Goal: Information Seeking & Learning: Learn about a topic

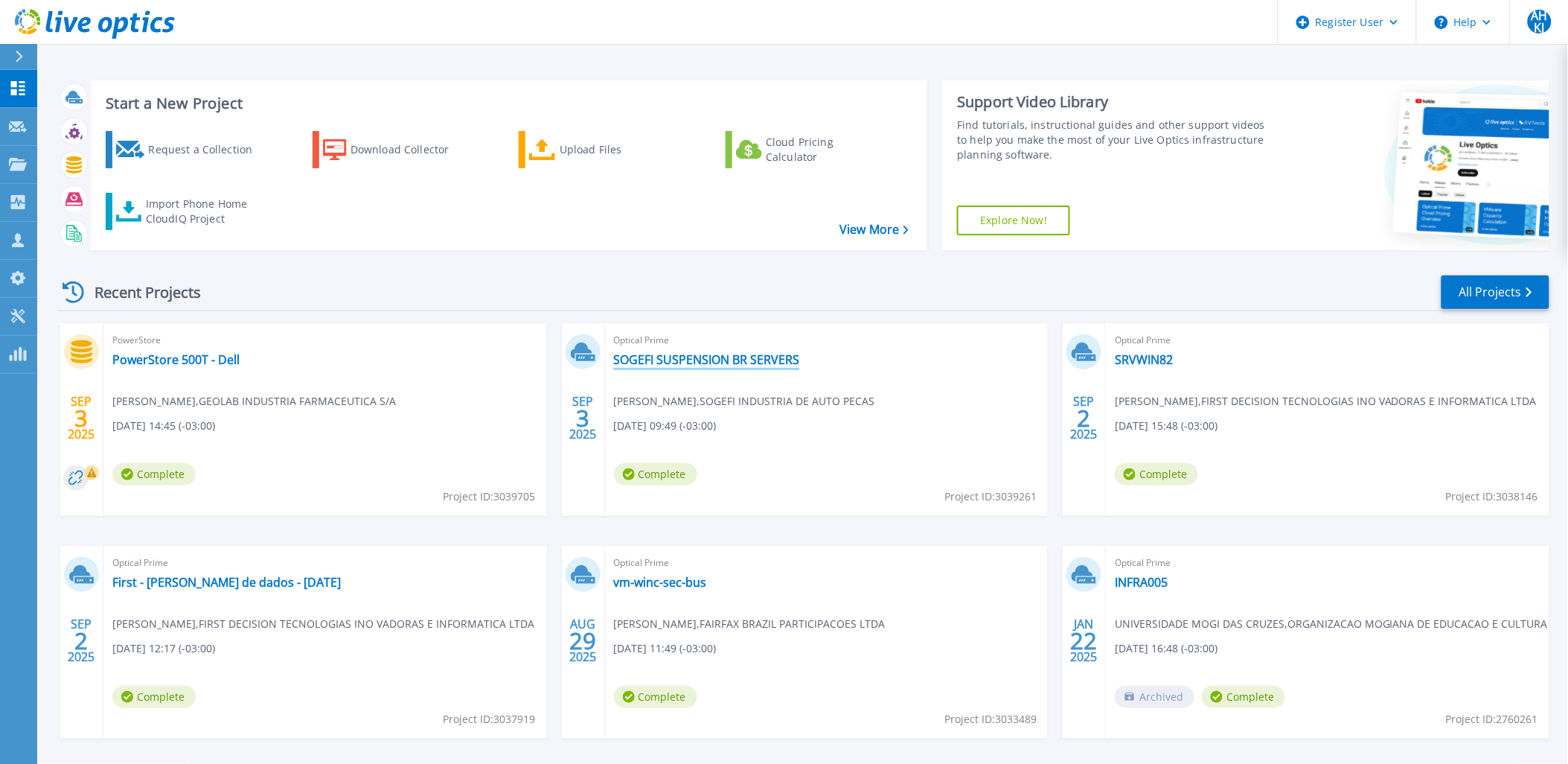
click at [709, 365] on link "SOGEFI SUSPENSION BR SERVERS" at bounding box center [706, 359] width 186 height 15
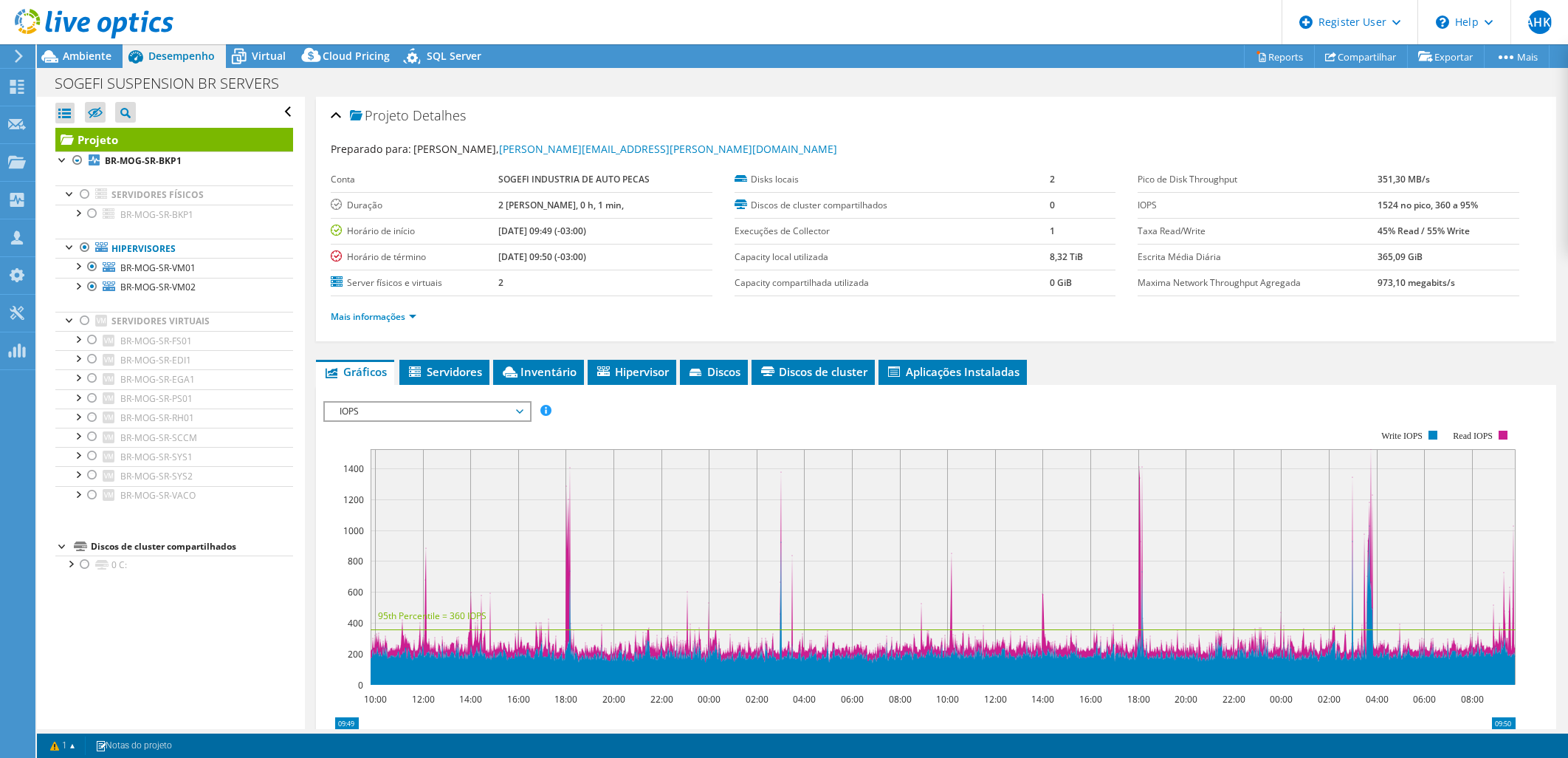
select select "USD"
click at [84, 192] on div at bounding box center [85, 194] width 15 height 18
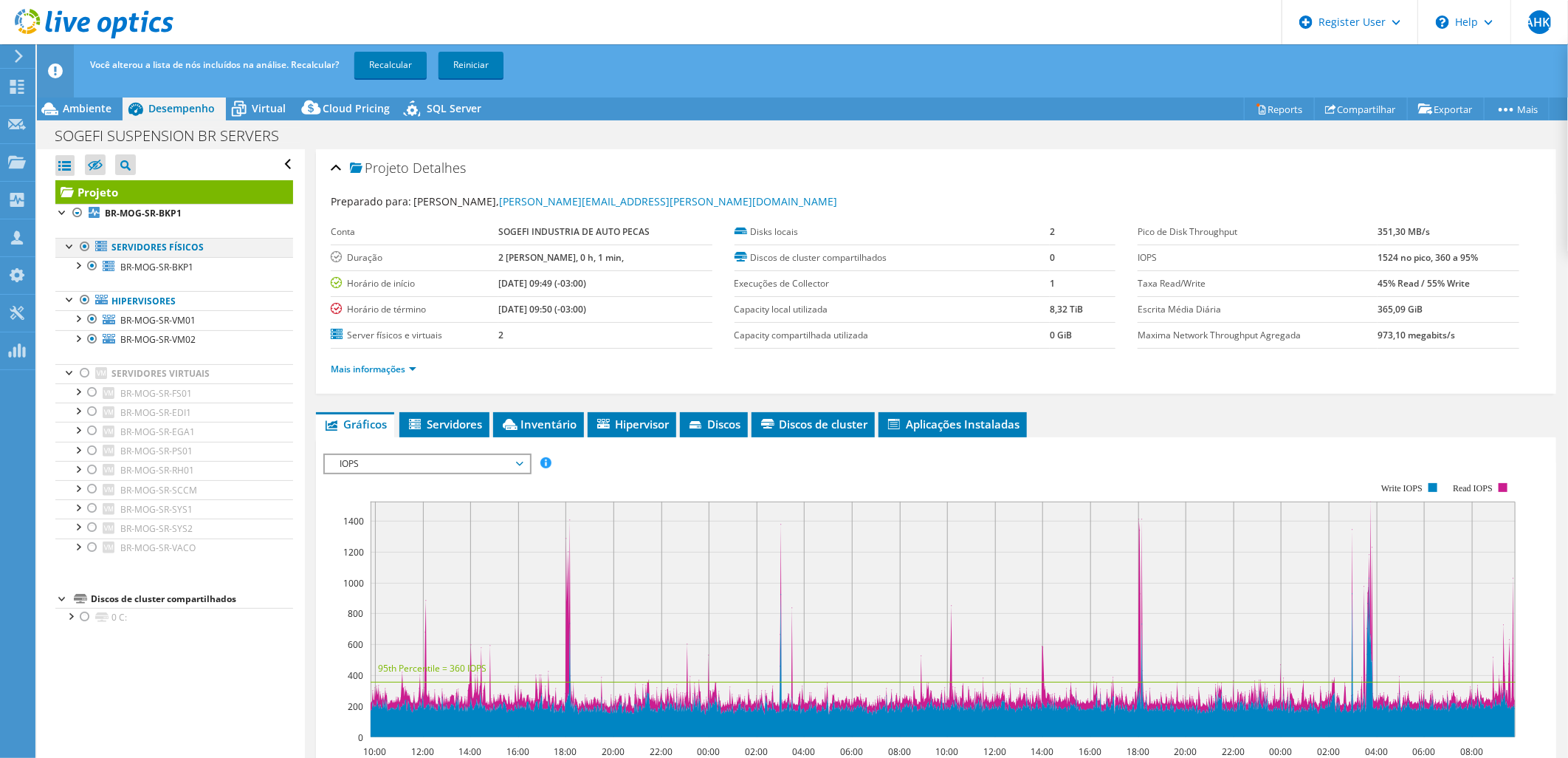
click at [86, 246] on div at bounding box center [85, 246] width 15 height 18
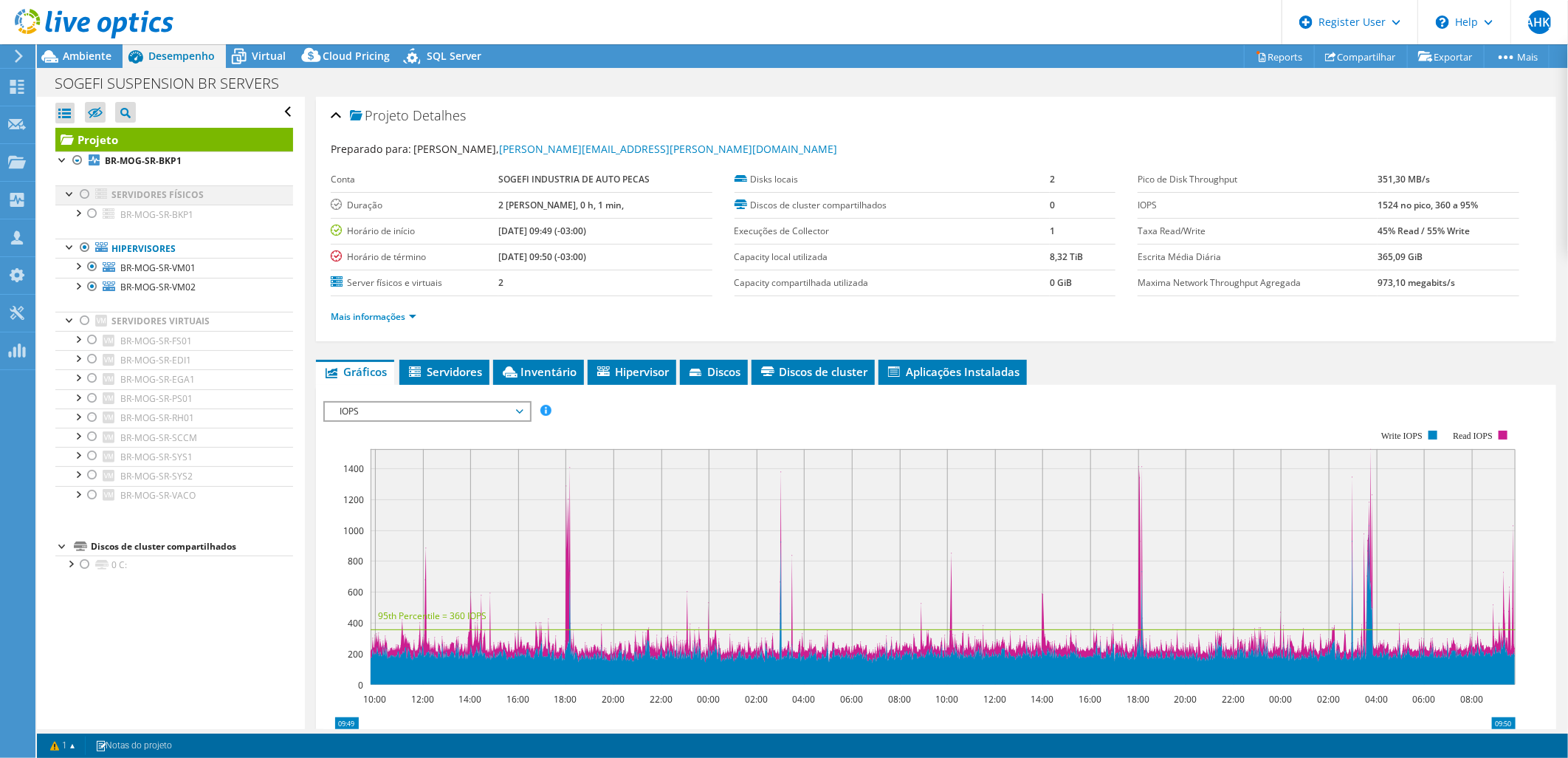
click at [85, 193] on div at bounding box center [85, 194] width 15 height 18
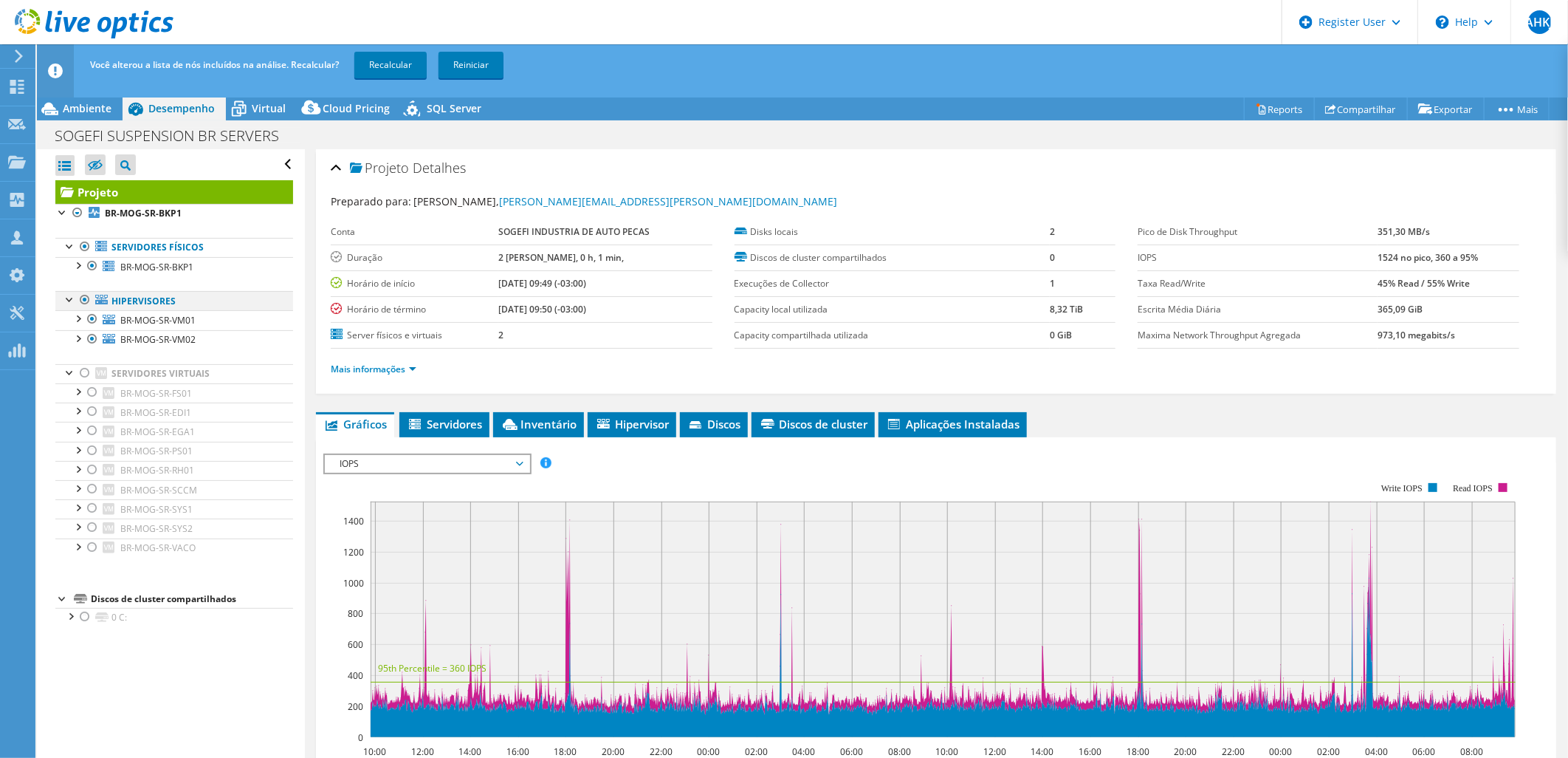
click at [84, 300] on div at bounding box center [85, 300] width 15 height 18
click at [381, 66] on link "Recalcular" at bounding box center [391, 65] width 72 height 27
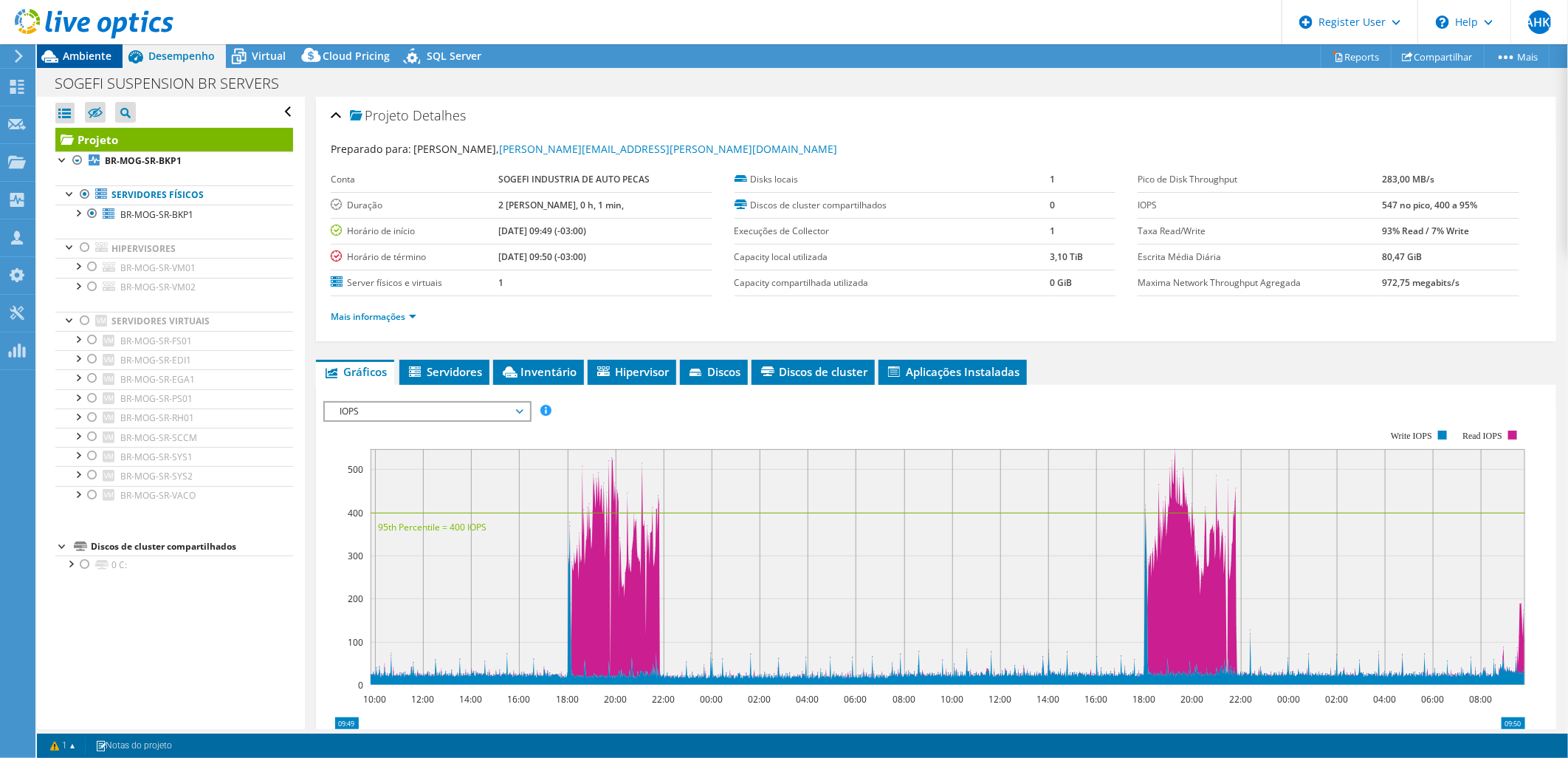
click at [86, 64] on div "Ambiente" at bounding box center [79, 56] width 85 height 23
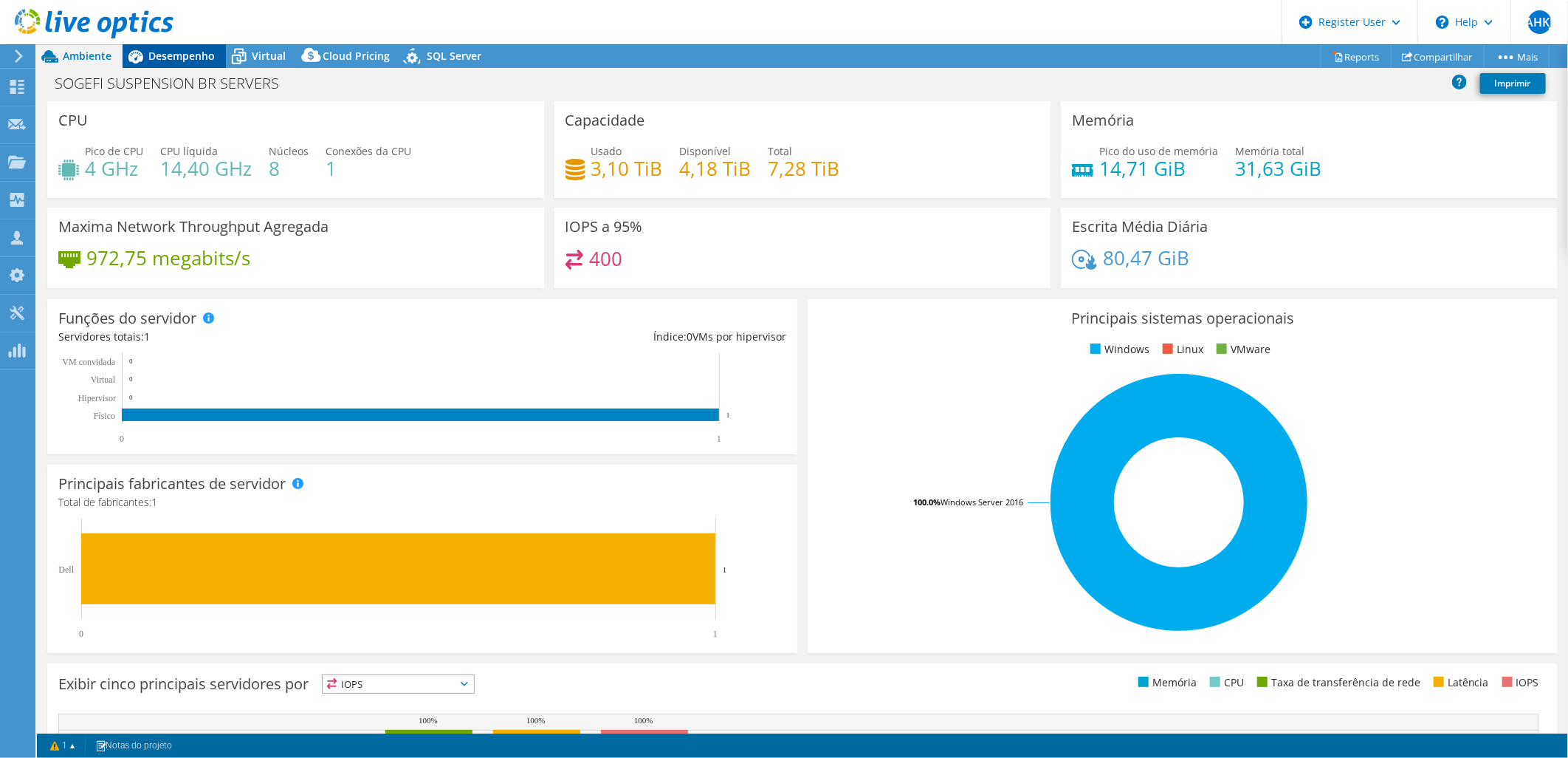
click at [194, 63] on div "Desempenho" at bounding box center [175, 56] width 104 height 23
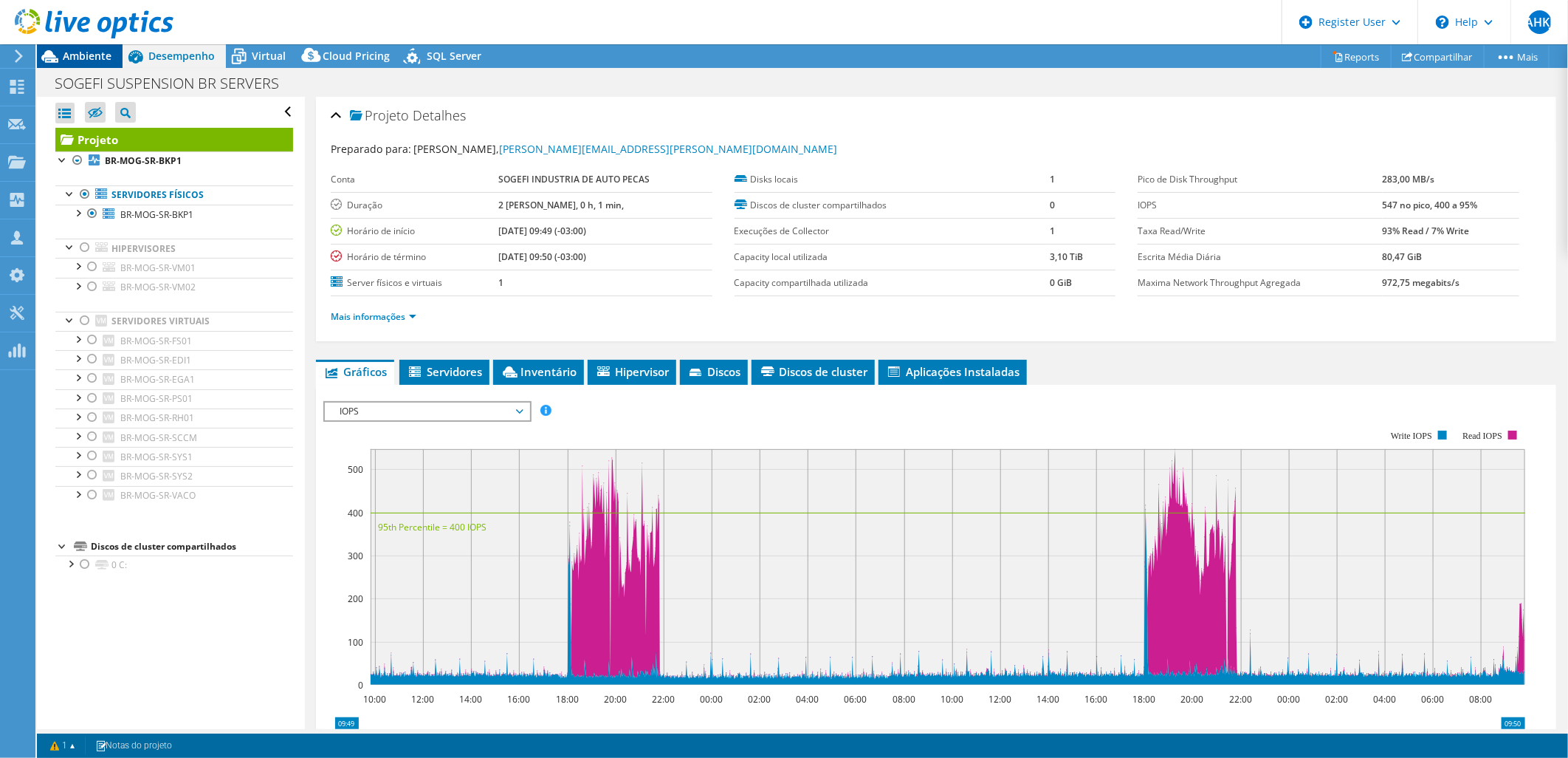
click at [91, 54] on span "Ambiente" at bounding box center [87, 55] width 49 height 14
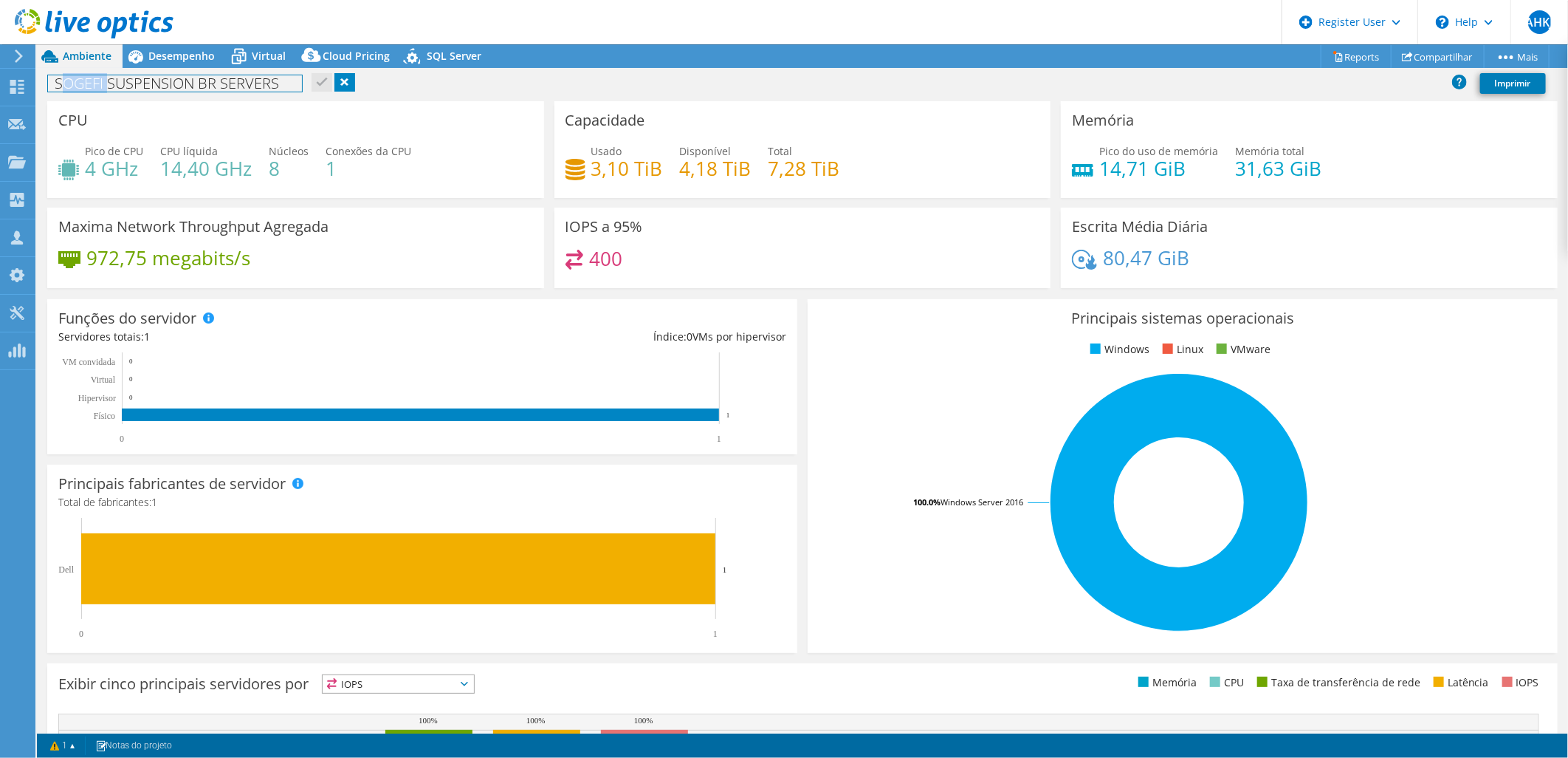
drag, startPoint x: 59, startPoint y: 79, endPoint x: 110, endPoint y: 85, distance: 51.4
click at [110, 85] on h1 "SOGEFI SUSPENSION BR SERVERS" at bounding box center [175, 83] width 254 height 16
drag, startPoint x: 288, startPoint y: 79, endPoint x: 46, endPoint y: 71, distance: 242.1
click at [46, 71] on div "SOGEFI SUSPENSION BR SERVERS Imprimir" at bounding box center [802, 83] width 1531 height 28
copy h1 "SOGEFI SUSPENSION BR SERVERS"
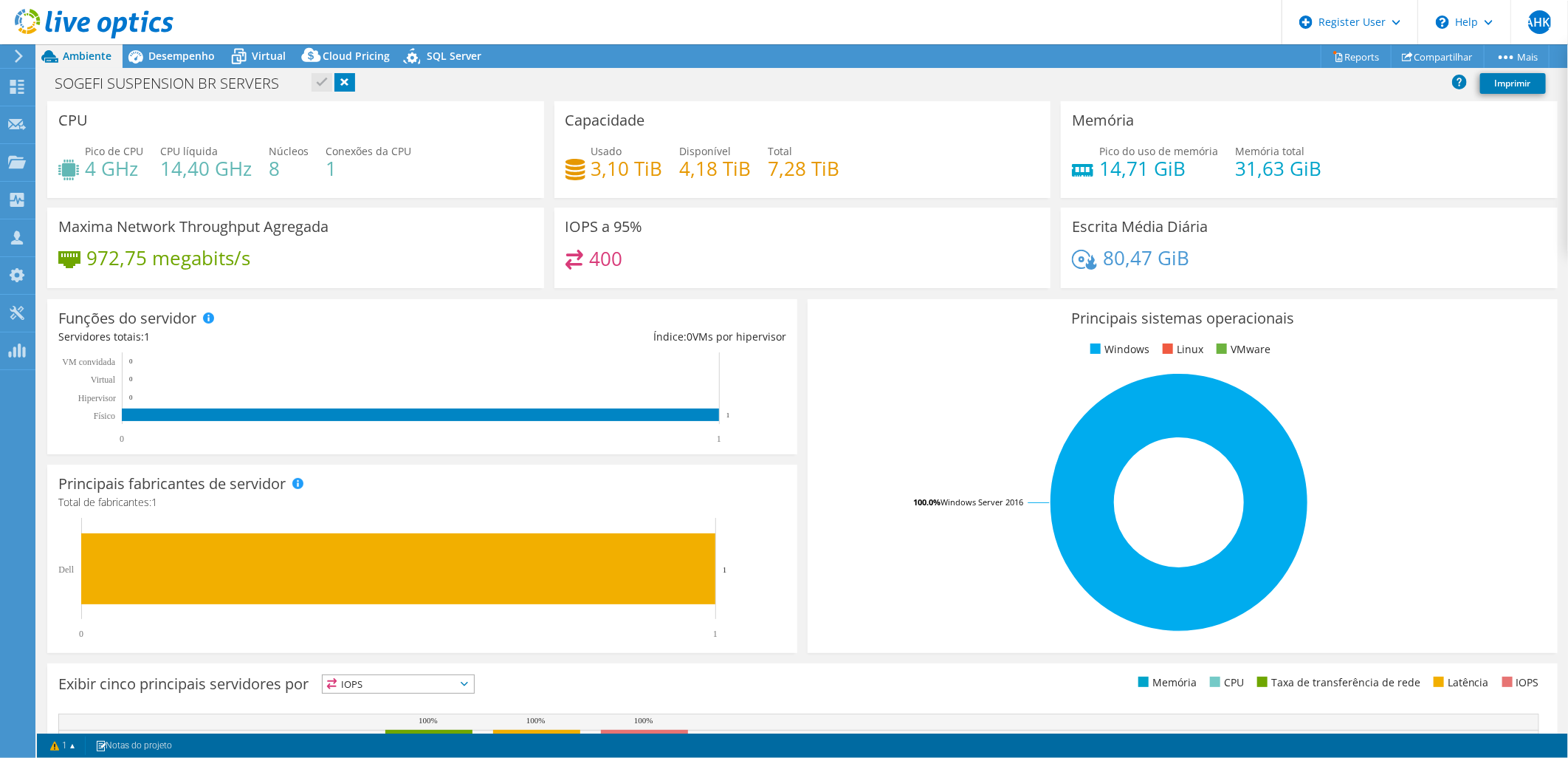
click at [408, 79] on div "SOGEFI SUSPENSION BR SERVERS Imprimir" at bounding box center [802, 83] width 1531 height 28
click at [188, 42] on header "AHKJ Usuário Dell [PERSON_NAME] [PERSON_NAME] [PERSON_NAME][EMAIL_ADDRESS][DOMA…" at bounding box center [784, 22] width 1568 height 44
click at [187, 52] on span "Desempenho" at bounding box center [181, 55] width 66 height 14
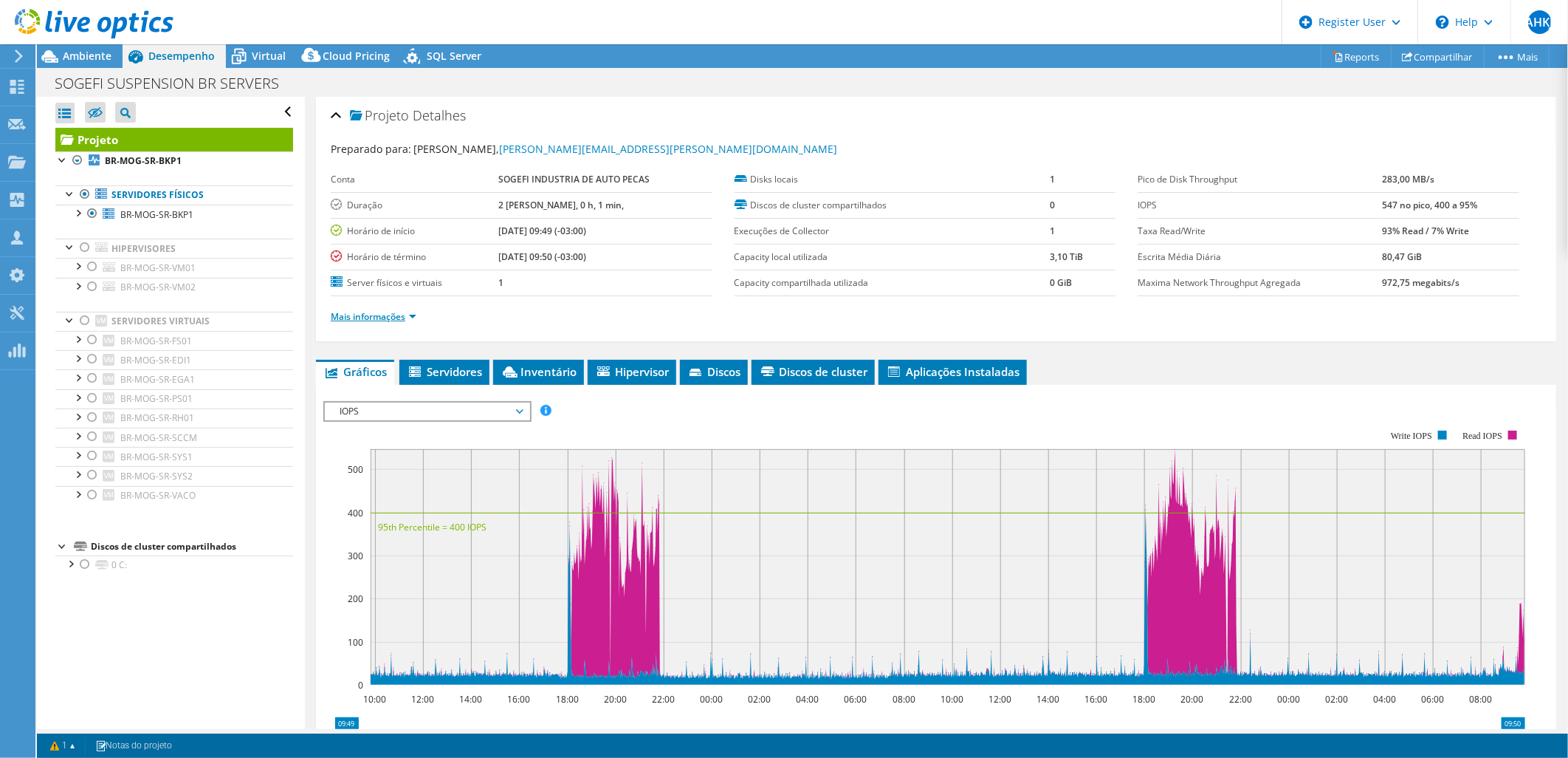
click at [403, 313] on link "Mais informações" at bounding box center [373, 316] width 85 height 13
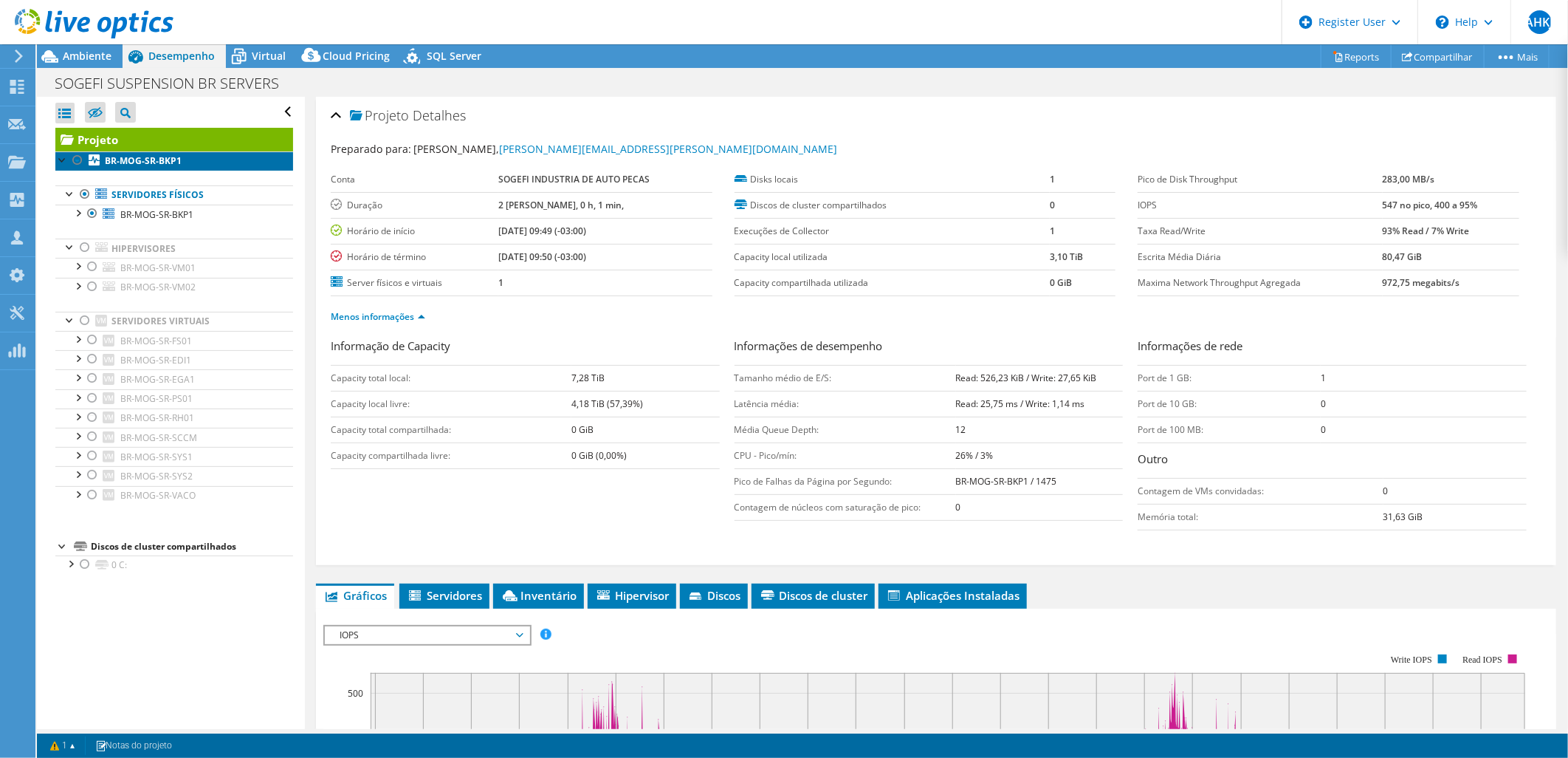
click at [152, 160] on b "BR-MOG-SR-BKP1" at bounding box center [143, 160] width 77 height 13
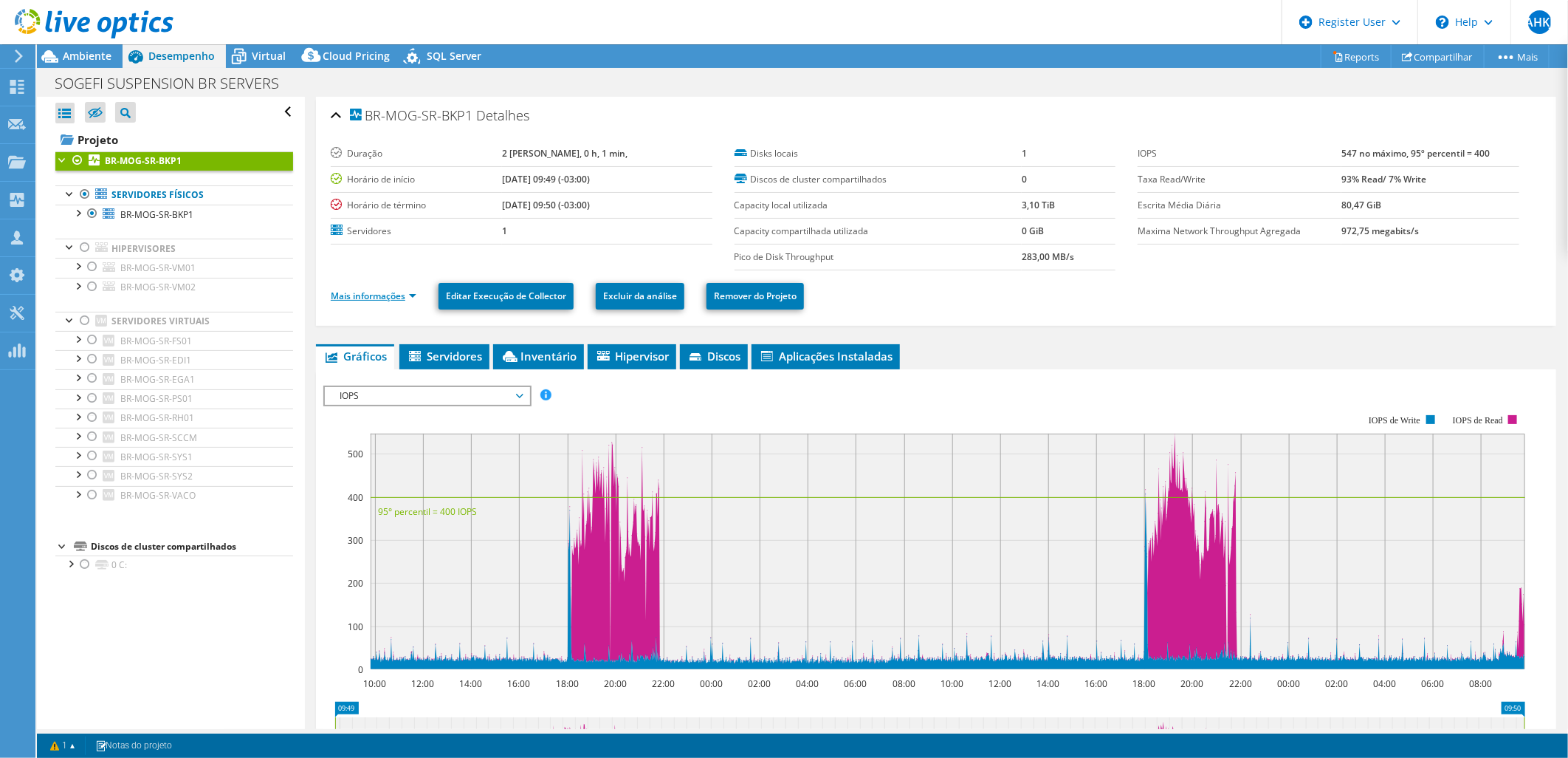
click at [396, 290] on link "Mais informações" at bounding box center [373, 295] width 85 height 13
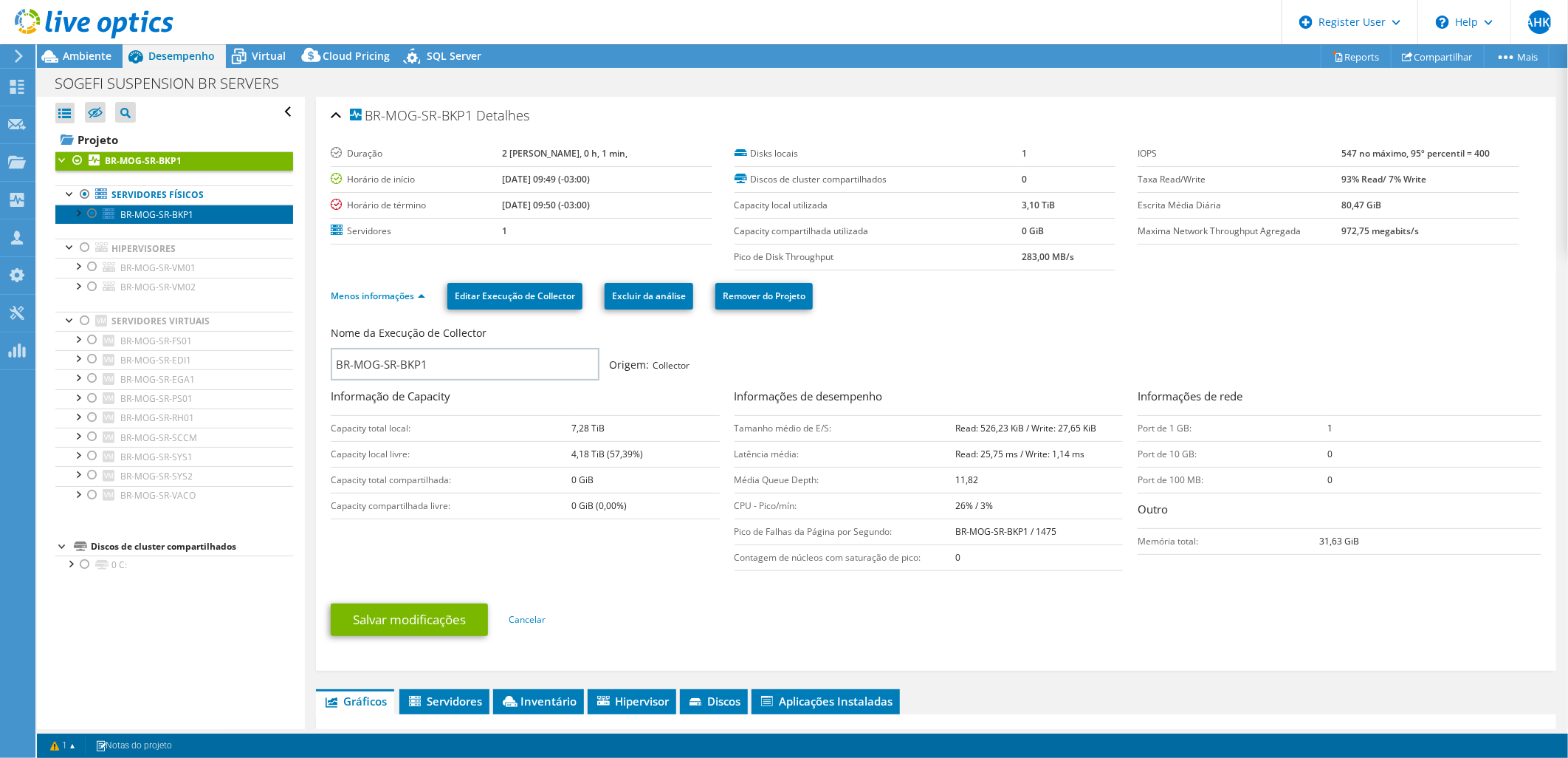
click at [152, 217] on span "BR-MOG-SR-BKP1" at bounding box center [156, 214] width 73 height 13
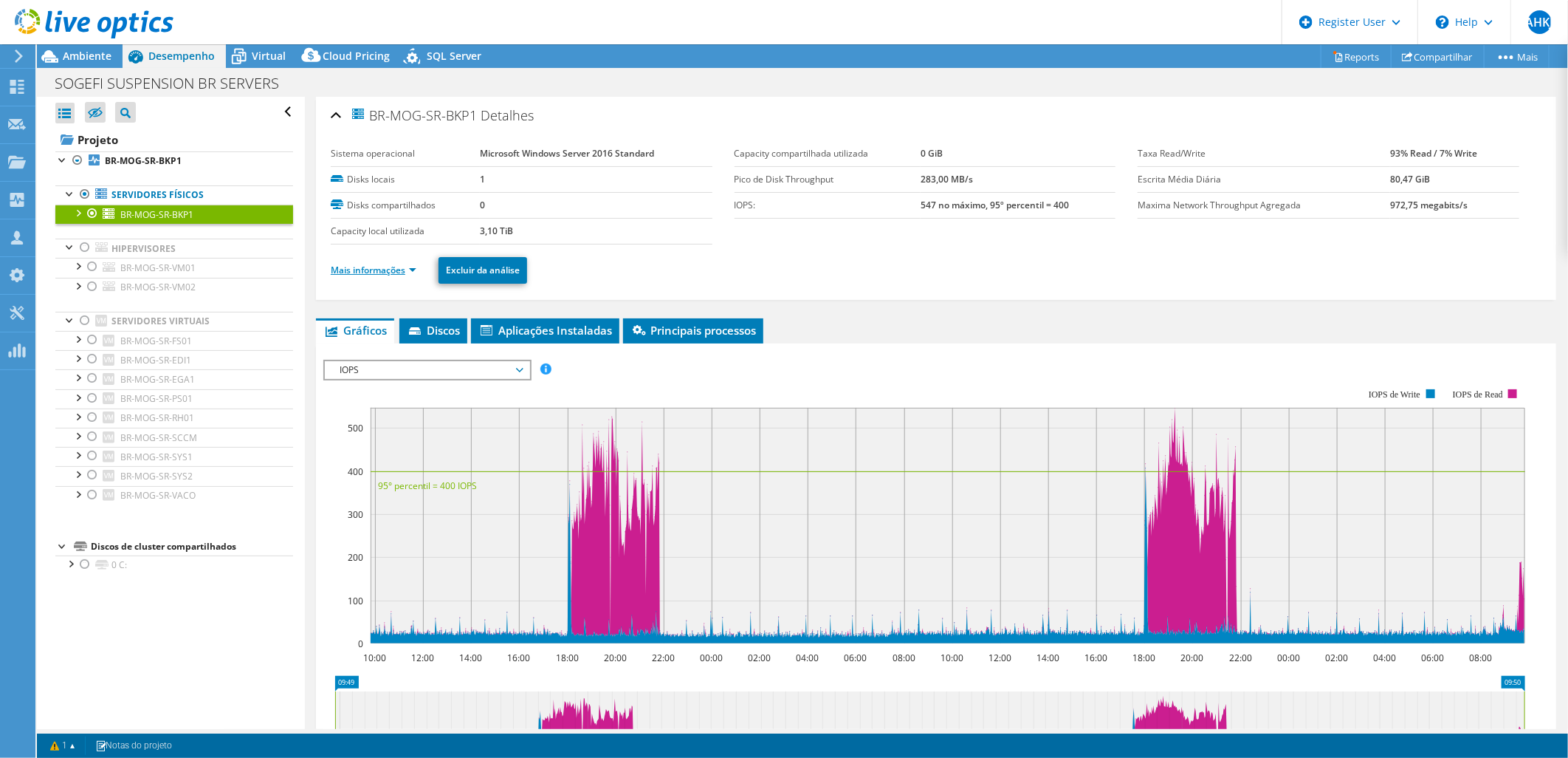
click at [355, 268] on link "Mais informações" at bounding box center [373, 269] width 85 height 13
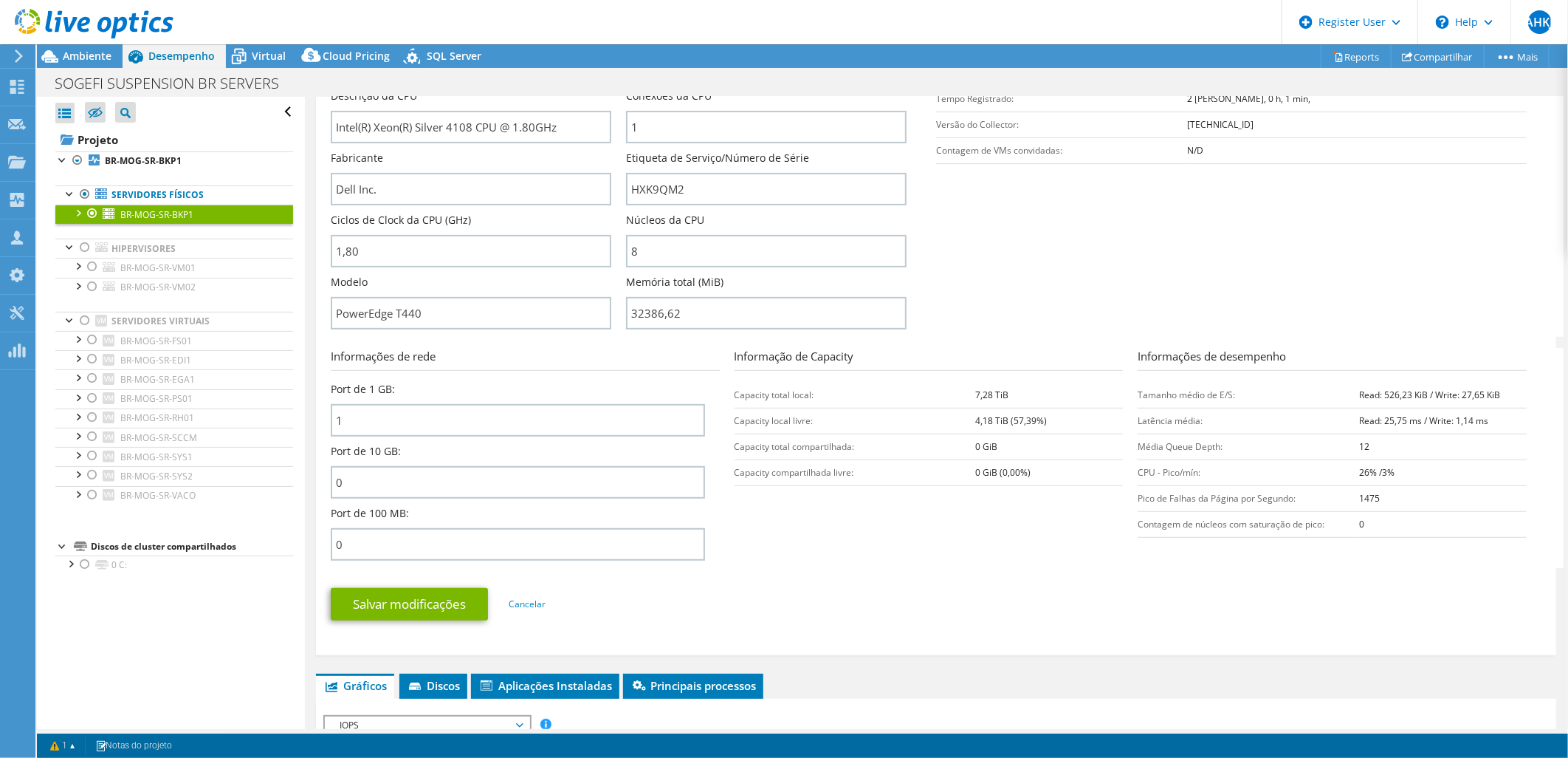
scroll to position [246, 0]
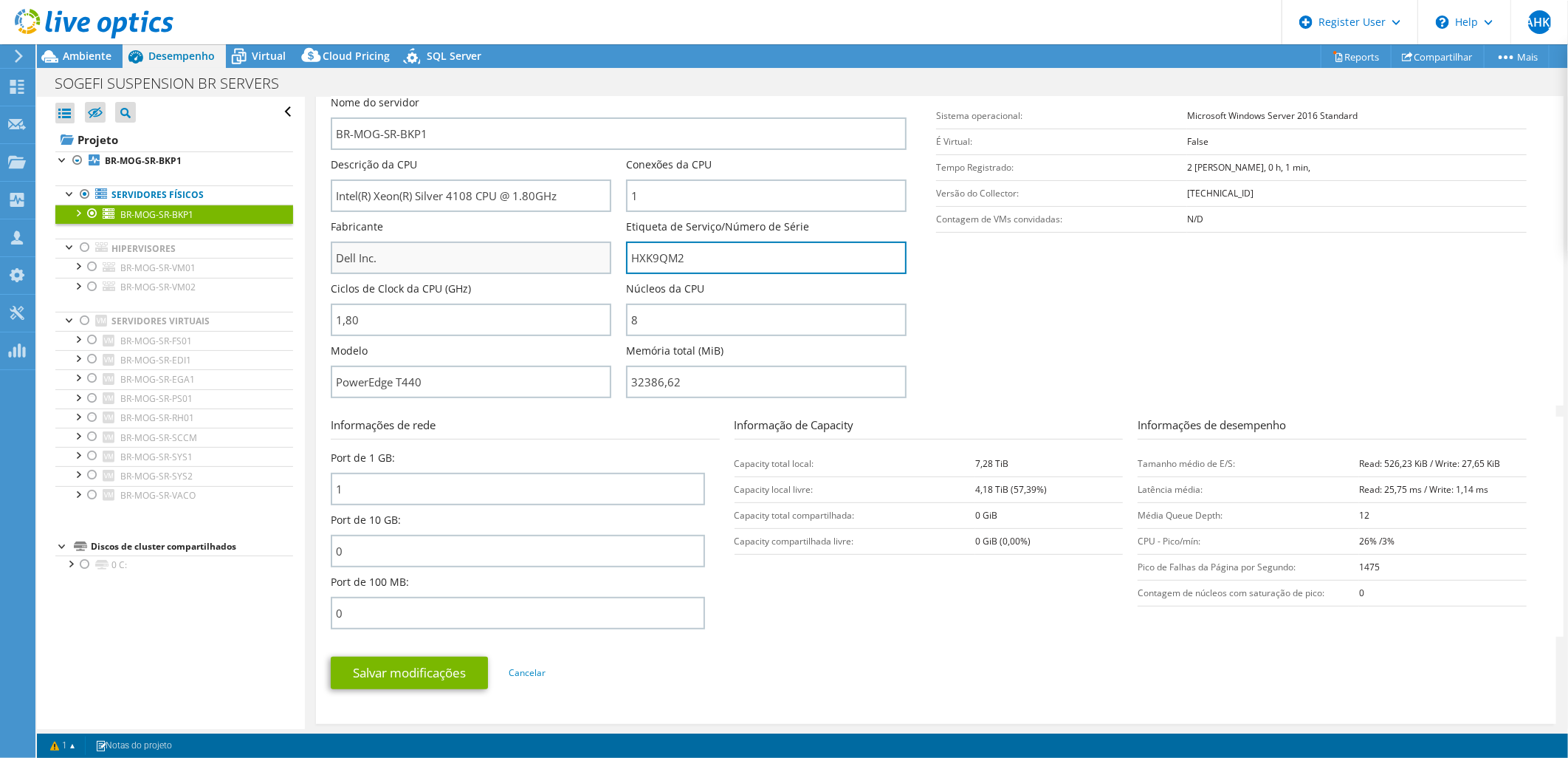
drag, startPoint x: 691, startPoint y: 259, endPoint x: 588, endPoint y: 261, distance: 103.0
click at [588, 95] on div "Nome do servidor BR-MOG-SR-BKP1 Descrição da CPU Intel(R) Xeon(R) Silver 4108 C…" at bounding box center [626, 95] width 590 height 0
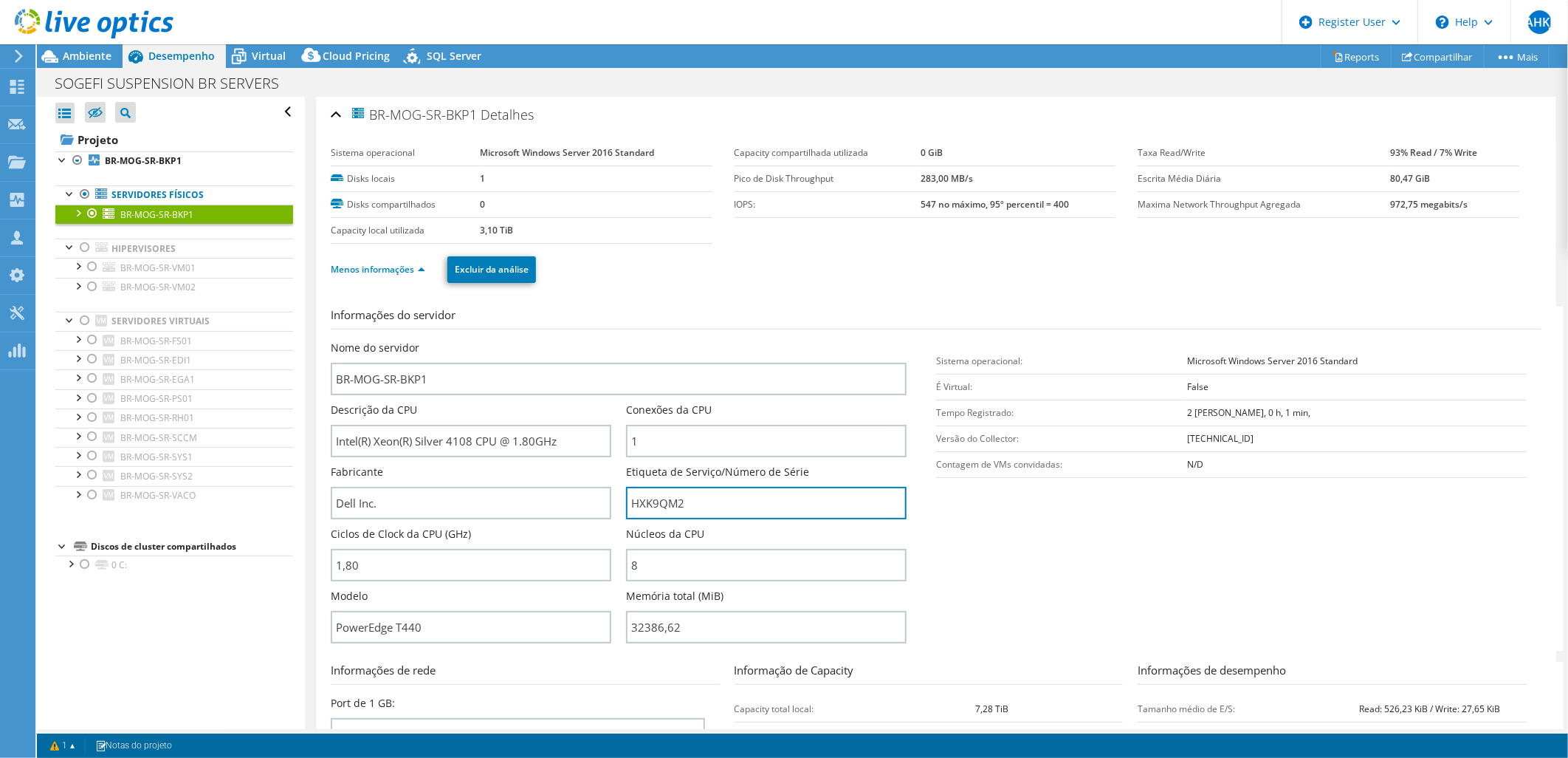
scroll to position [0, 0]
click at [78, 54] on span "Ambiente" at bounding box center [87, 55] width 49 height 14
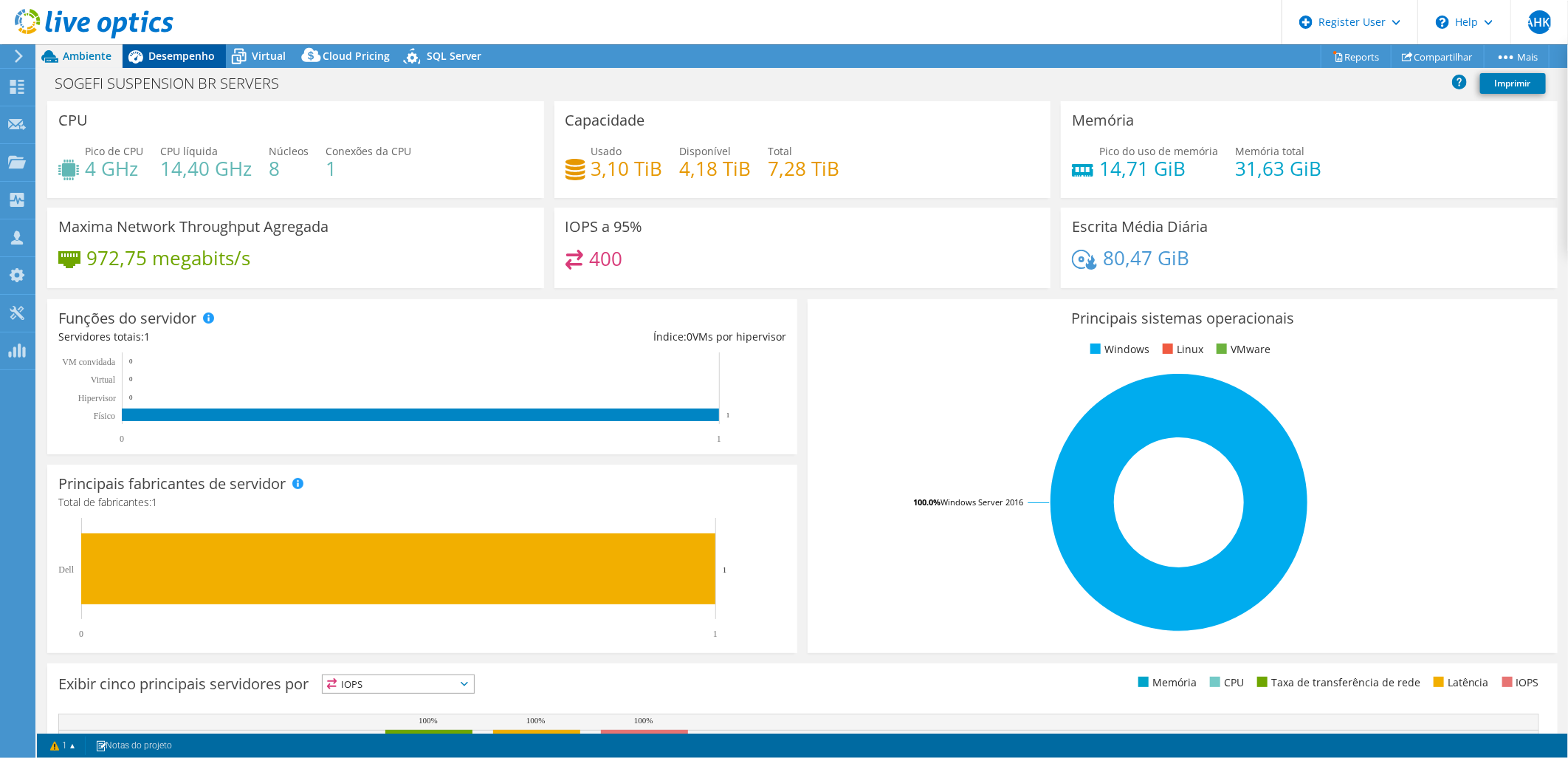
click at [179, 57] on span "Desempenho" at bounding box center [181, 55] width 66 height 14
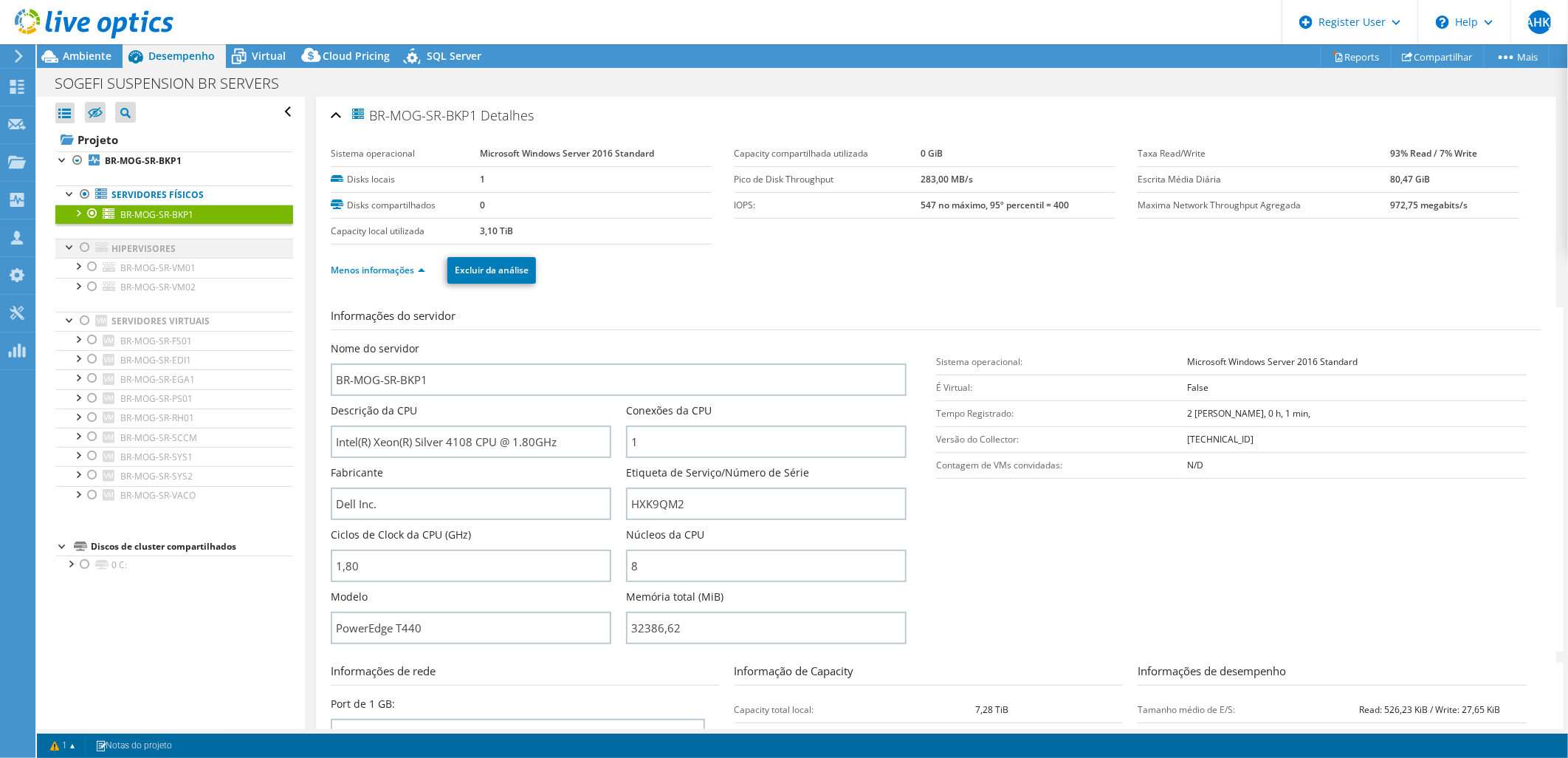
click at [84, 248] on div at bounding box center [85, 247] width 15 height 18
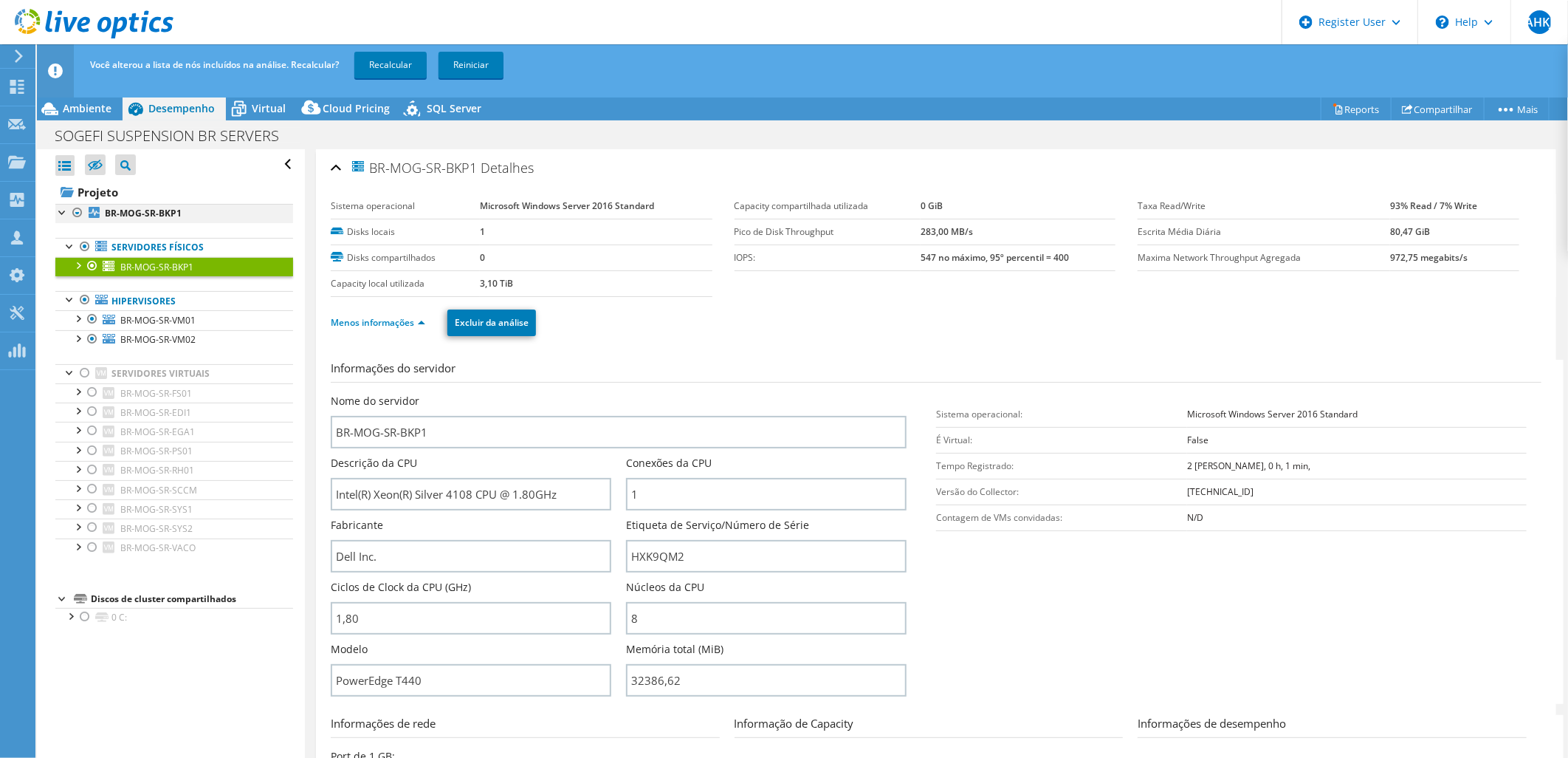
click at [81, 209] on div at bounding box center [78, 213] width 15 height 18
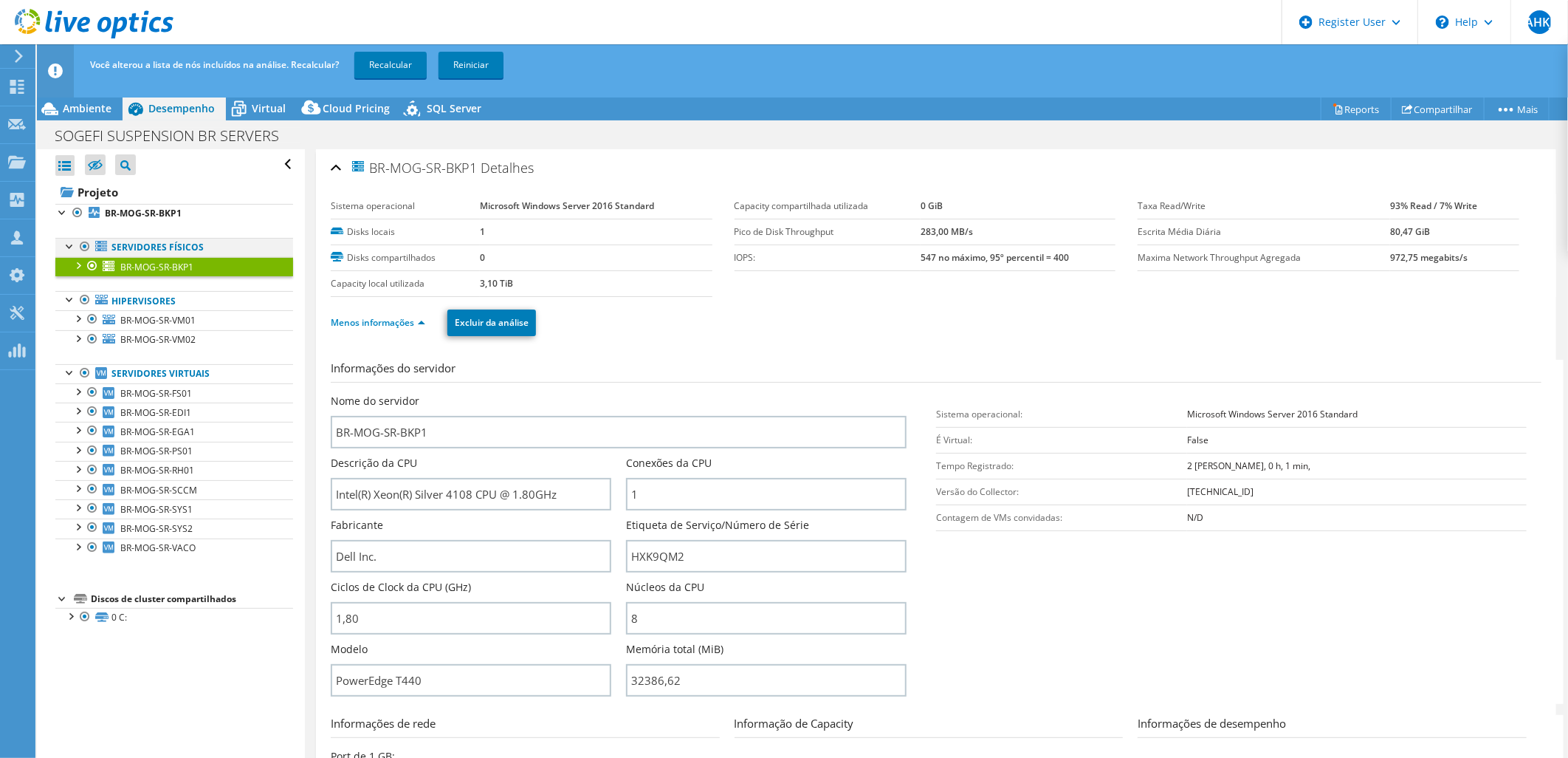
click at [85, 246] on div at bounding box center [85, 246] width 15 height 18
click at [381, 70] on link "Recalcular" at bounding box center [391, 65] width 72 height 27
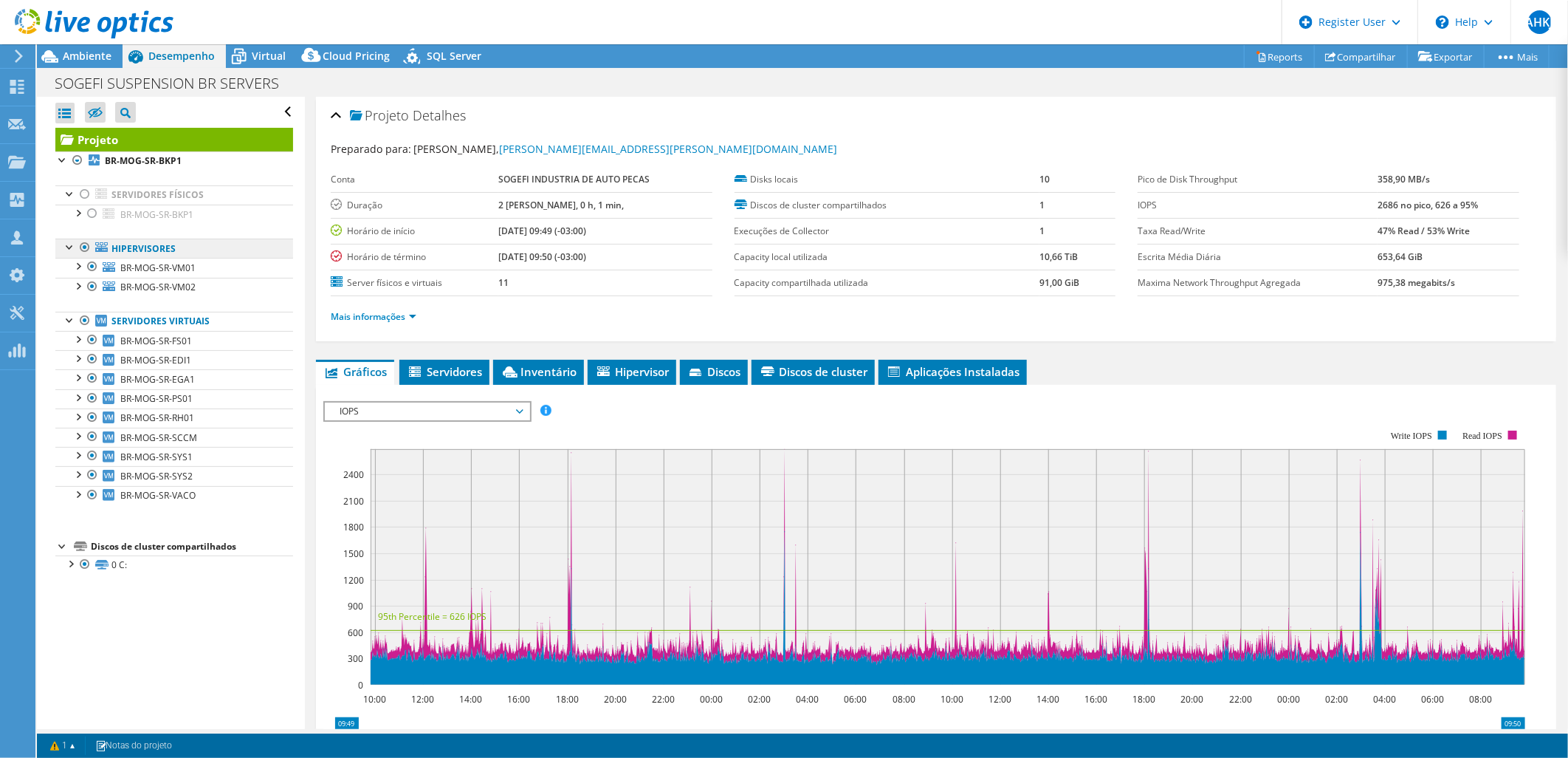
click at [188, 248] on link "Hipervisores" at bounding box center [174, 248] width 237 height 19
click at [153, 247] on link "Hipervisores" at bounding box center [174, 248] width 237 height 19
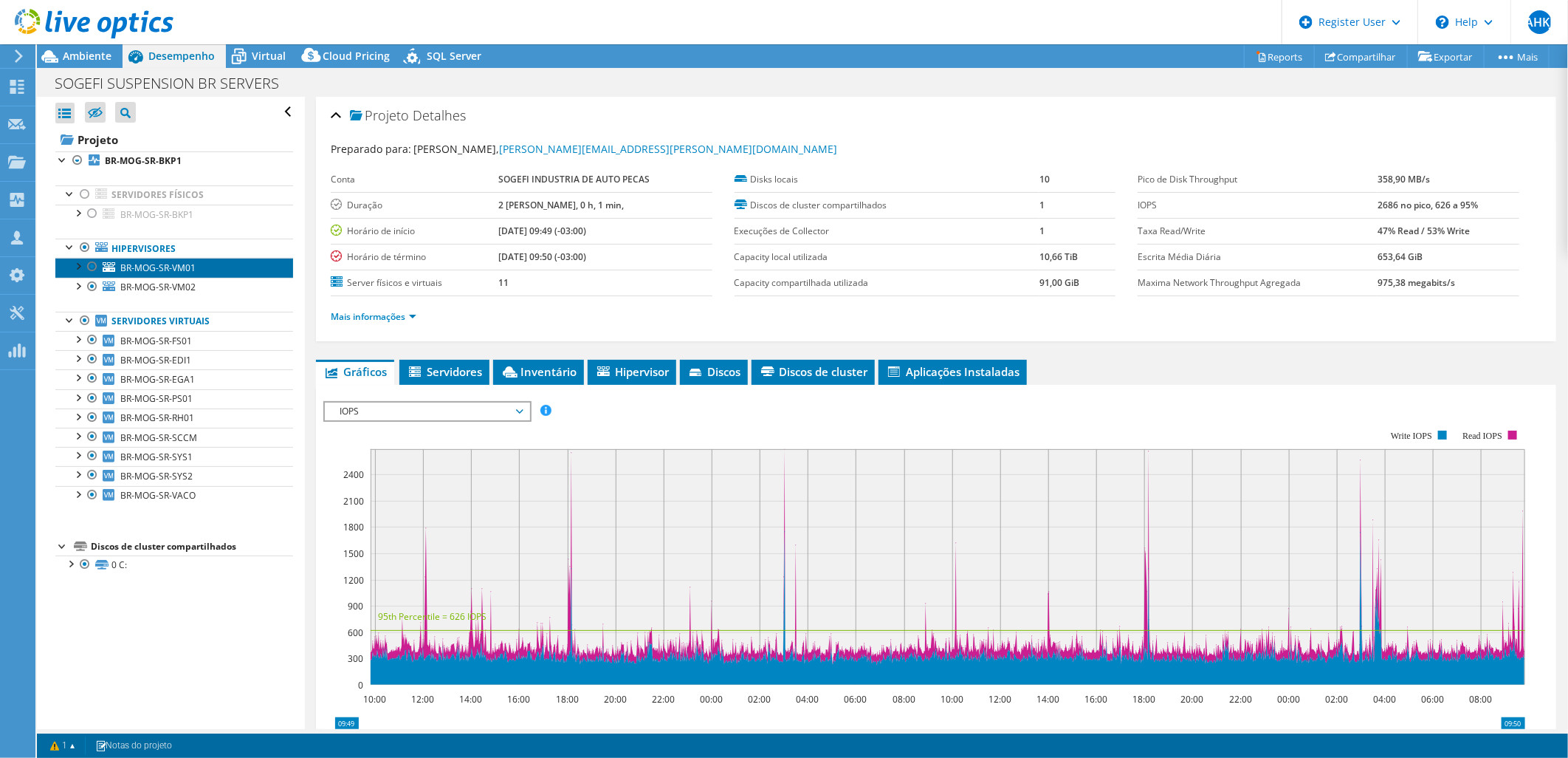
click at [148, 261] on link "BR-MOG-SR-VM01" at bounding box center [174, 267] width 237 height 19
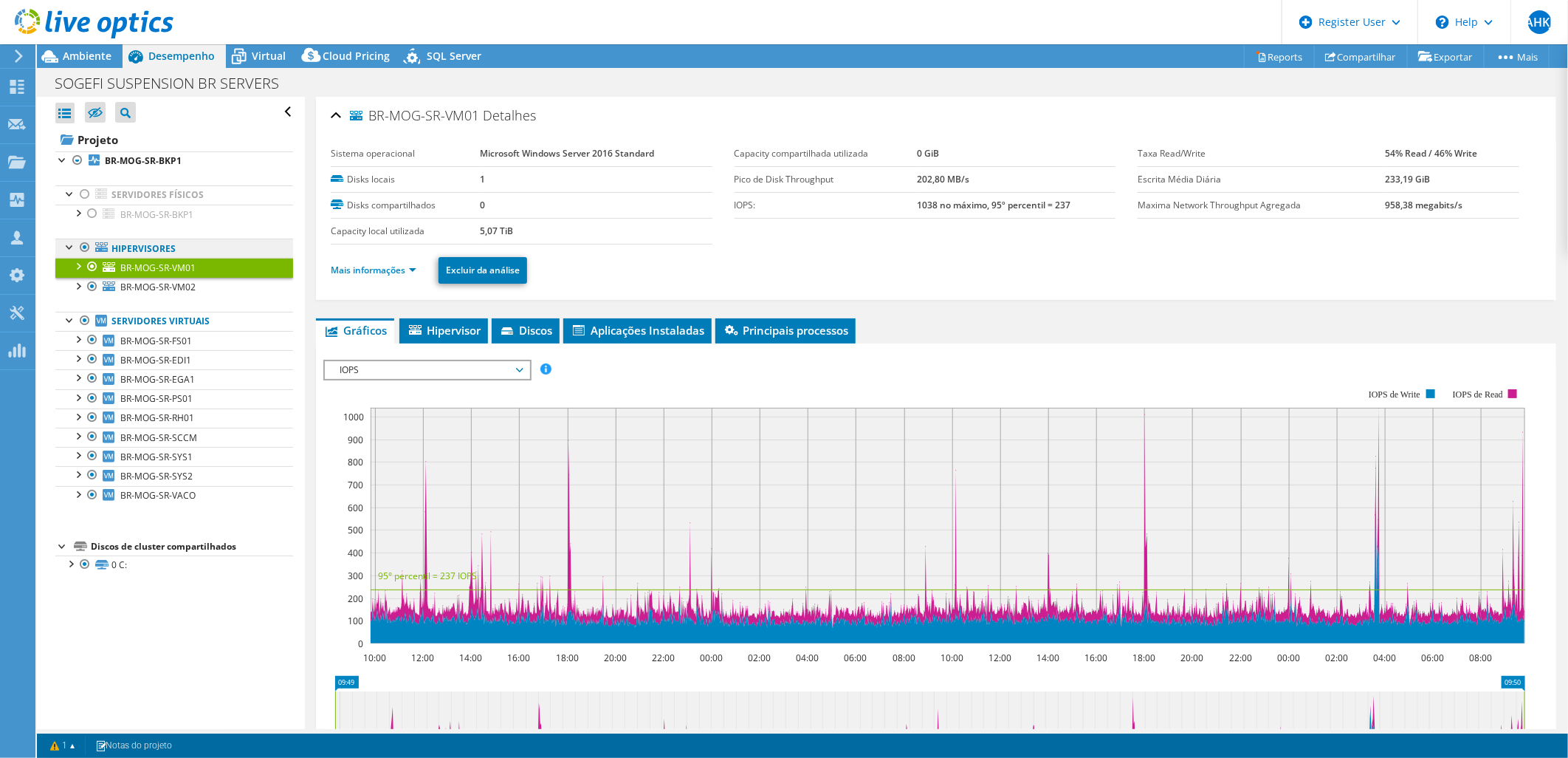
click at [146, 252] on link "Hipervisores" at bounding box center [174, 248] width 237 height 19
click at [155, 286] on span "BR-MOG-SR-VM02" at bounding box center [158, 286] width 75 height 13
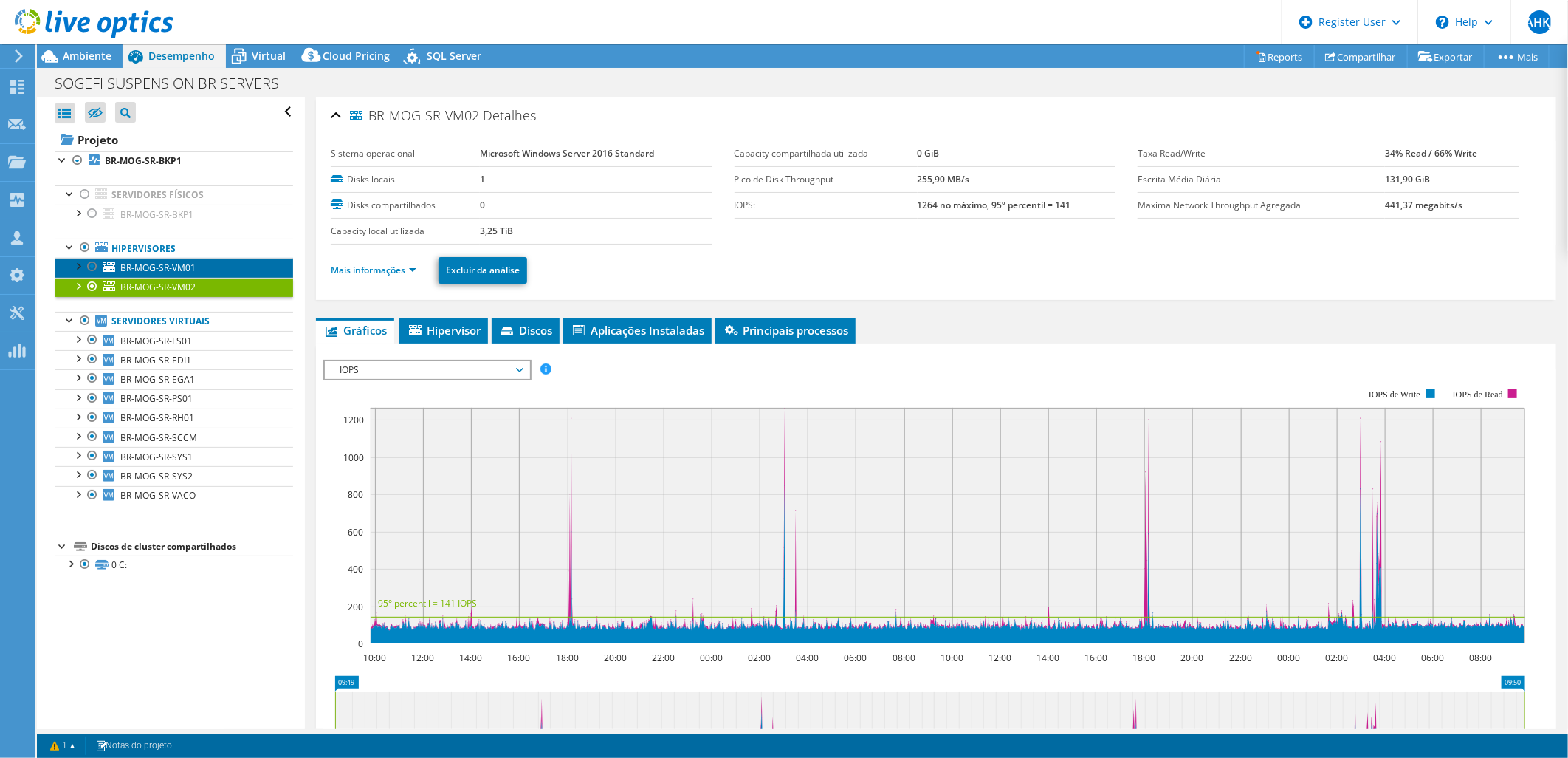
click at [158, 267] on span "BR-MOG-SR-VM01" at bounding box center [158, 267] width 75 height 13
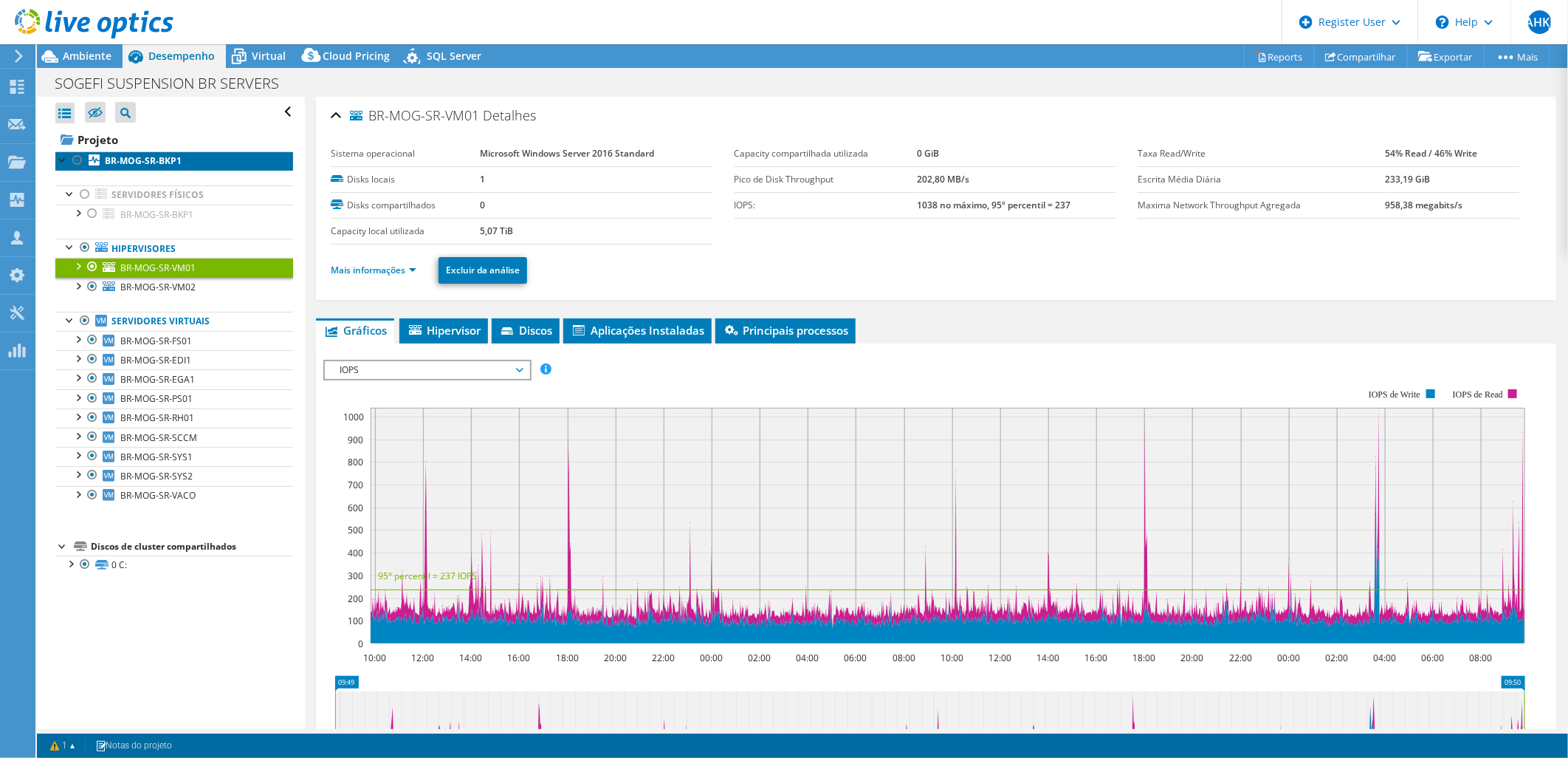
click at [151, 161] on b "BR-MOG-SR-BKP1" at bounding box center [143, 160] width 77 height 13
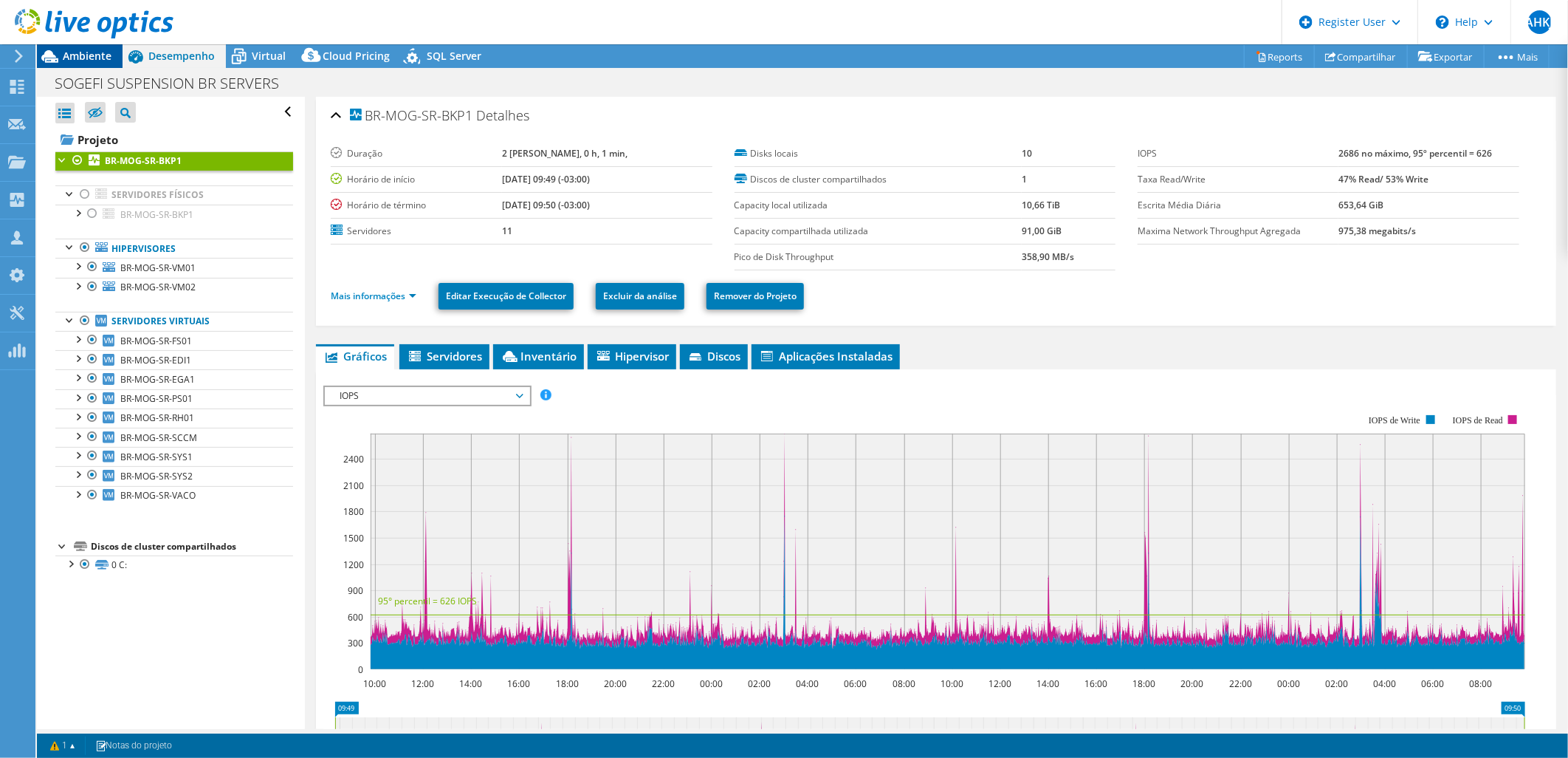
click at [64, 63] on div "Ambiente" at bounding box center [79, 56] width 85 height 23
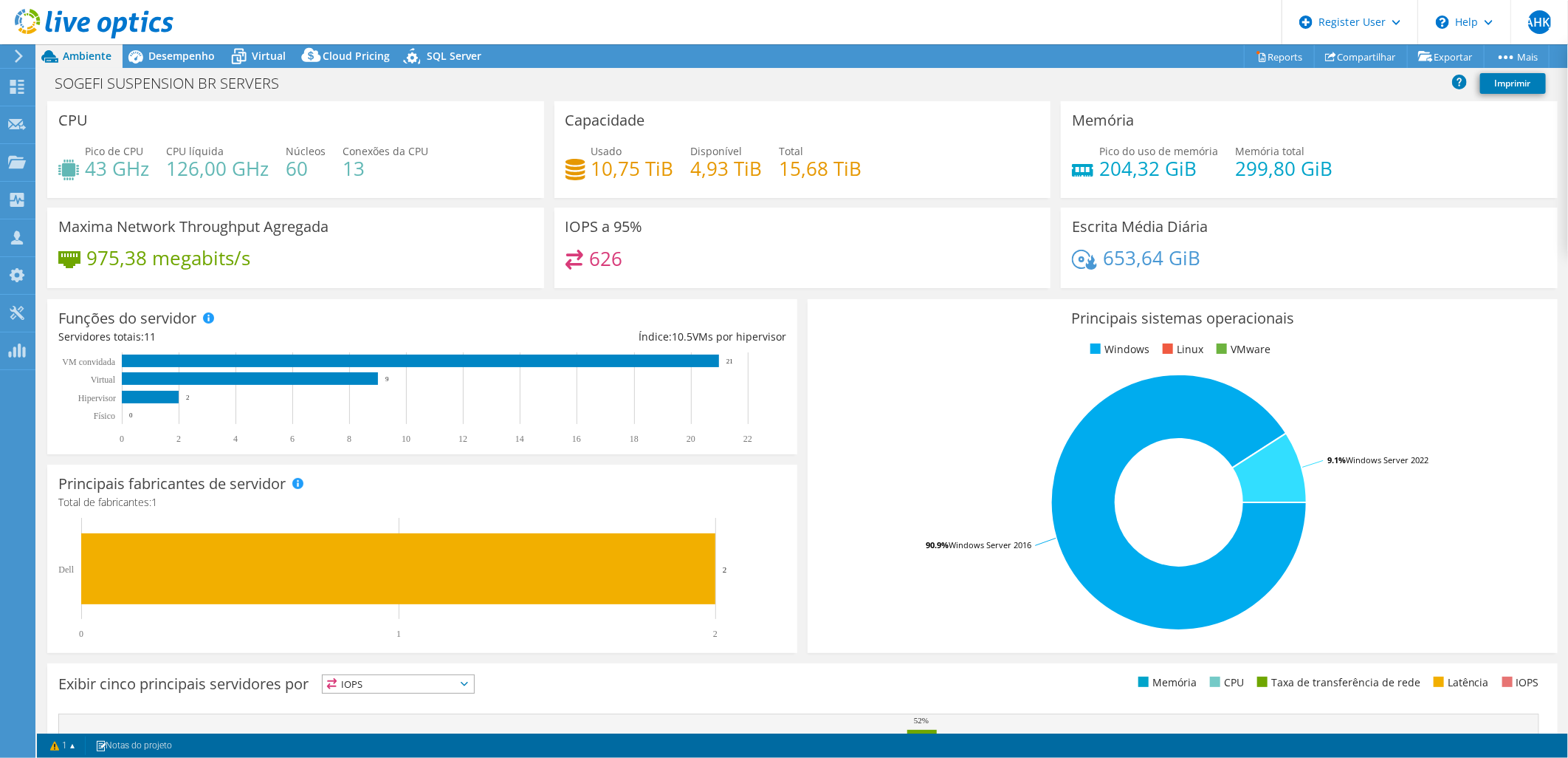
click at [186, 66] on div "Desempenho" at bounding box center [175, 56] width 104 height 23
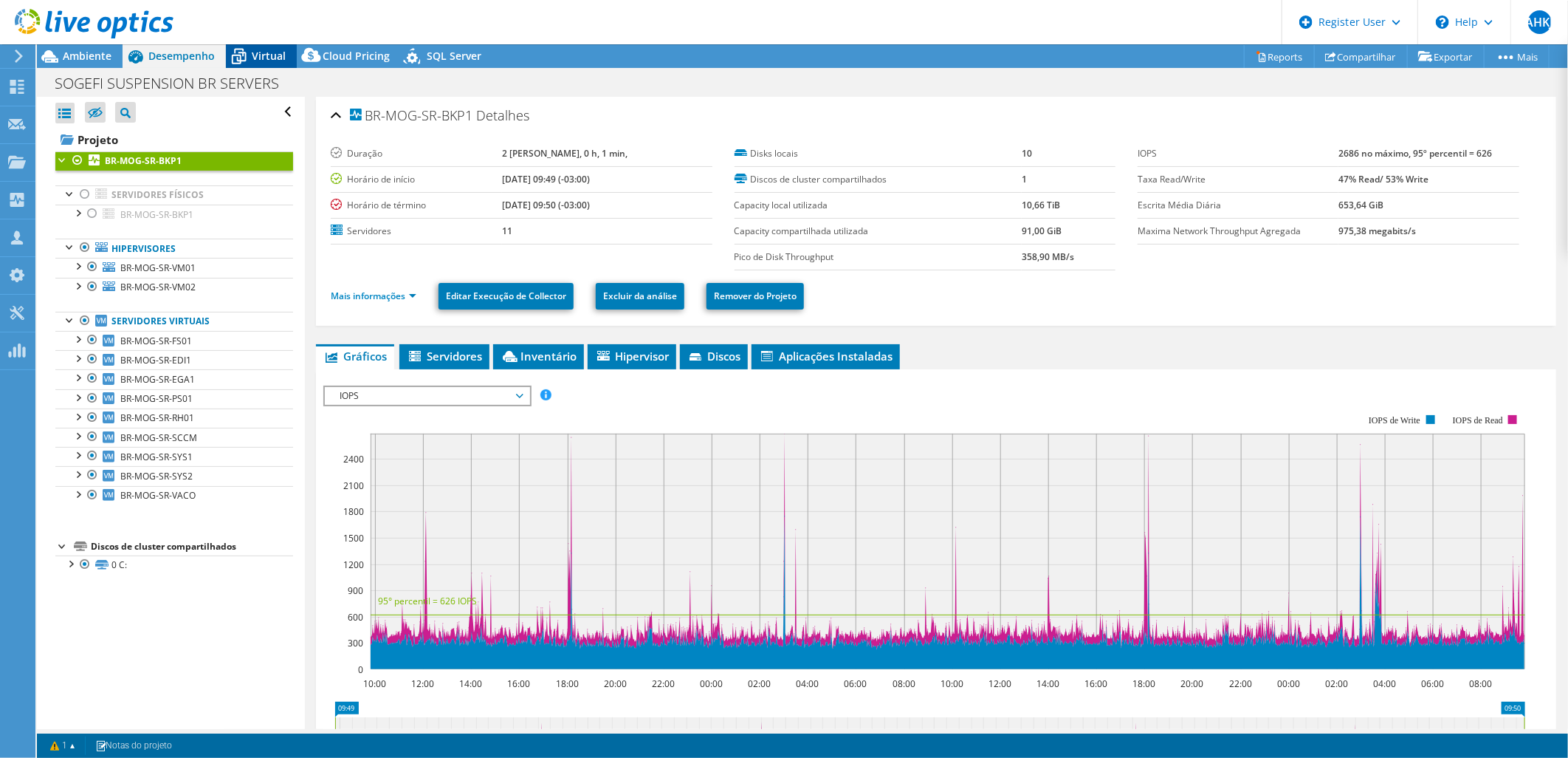
click at [259, 61] on span "Virtual" at bounding box center [268, 55] width 34 height 14
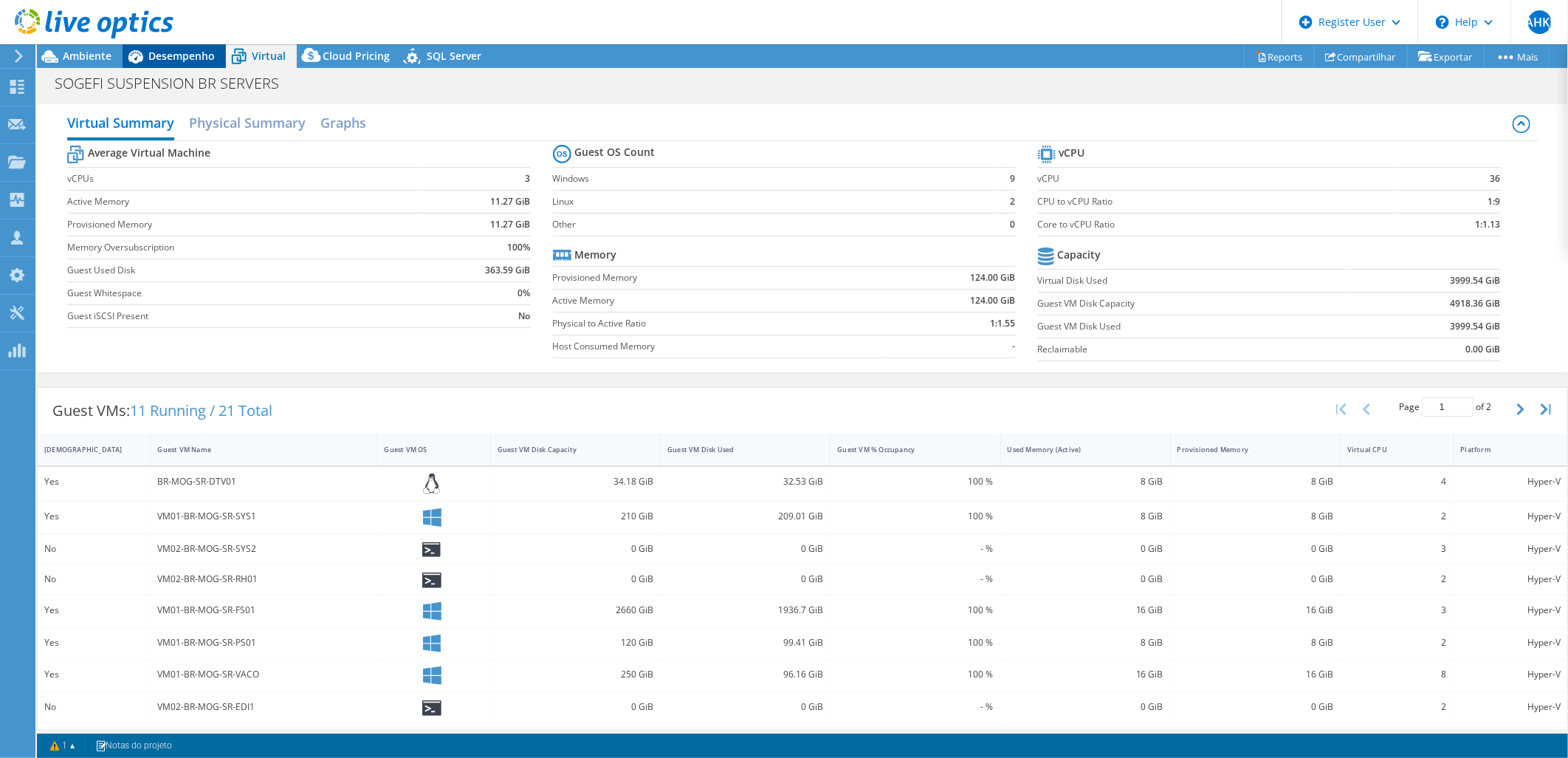
click at [186, 54] on span "Desempenho" at bounding box center [181, 55] width 66 height 14
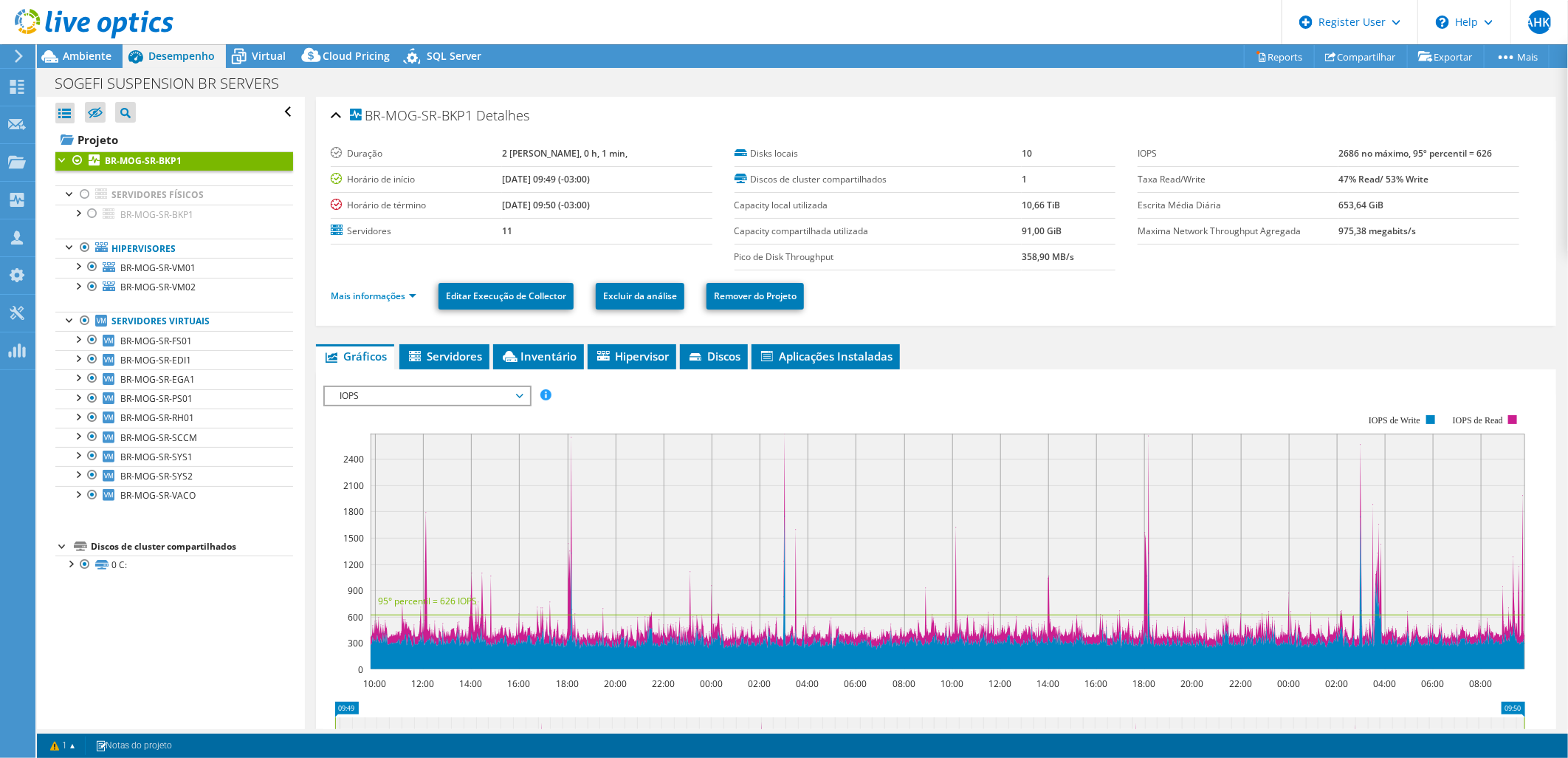
click at [82, 47] on div at bounding box center [86, 24] width 173 height 49
click at [82, 53] on span "Ambiente" at bounding box center [87, 55] width 49 height 14
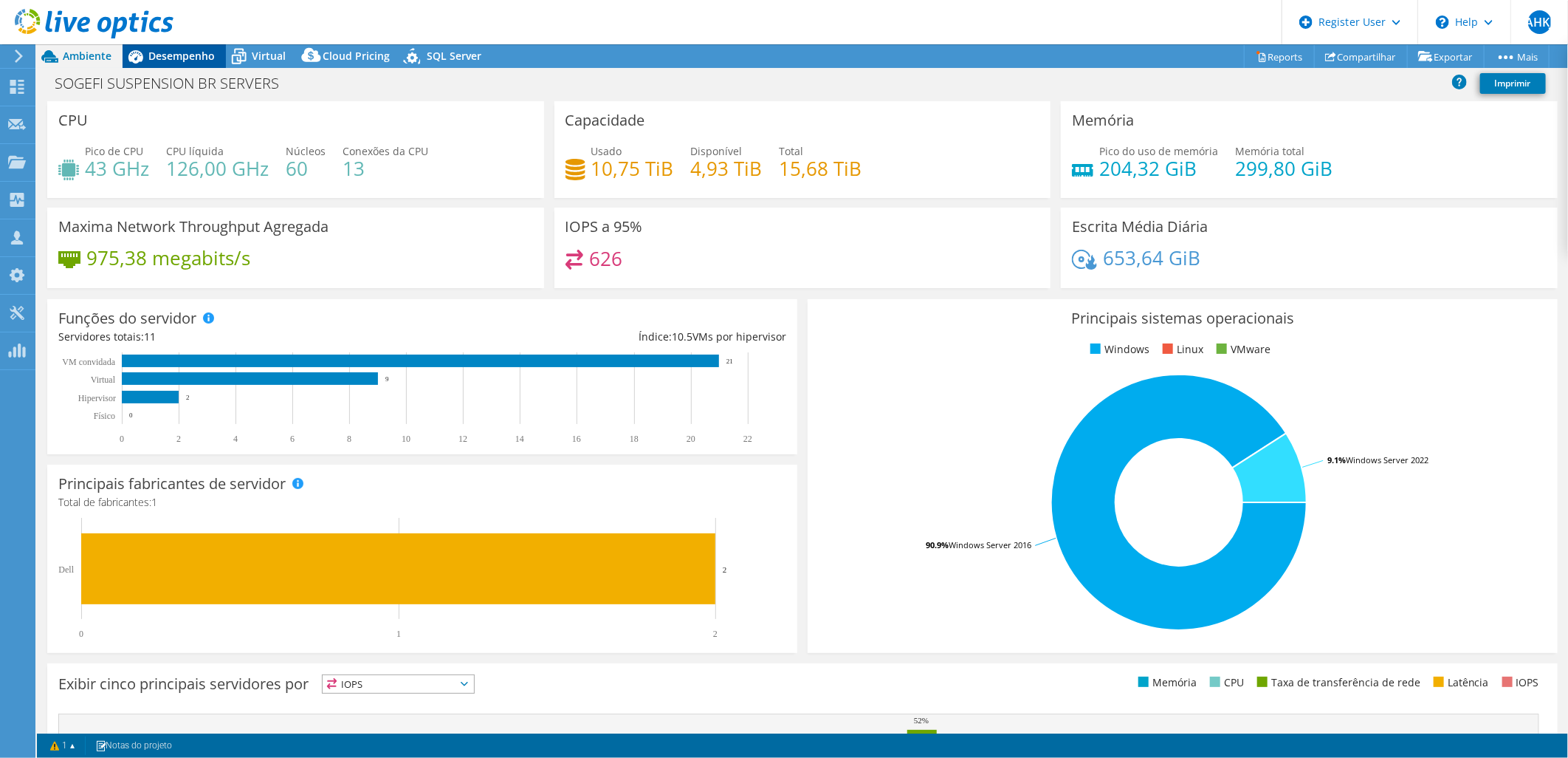
click at [166, 56] on span "Desempenho" at bounding box center [181, 55] width 66 height 14
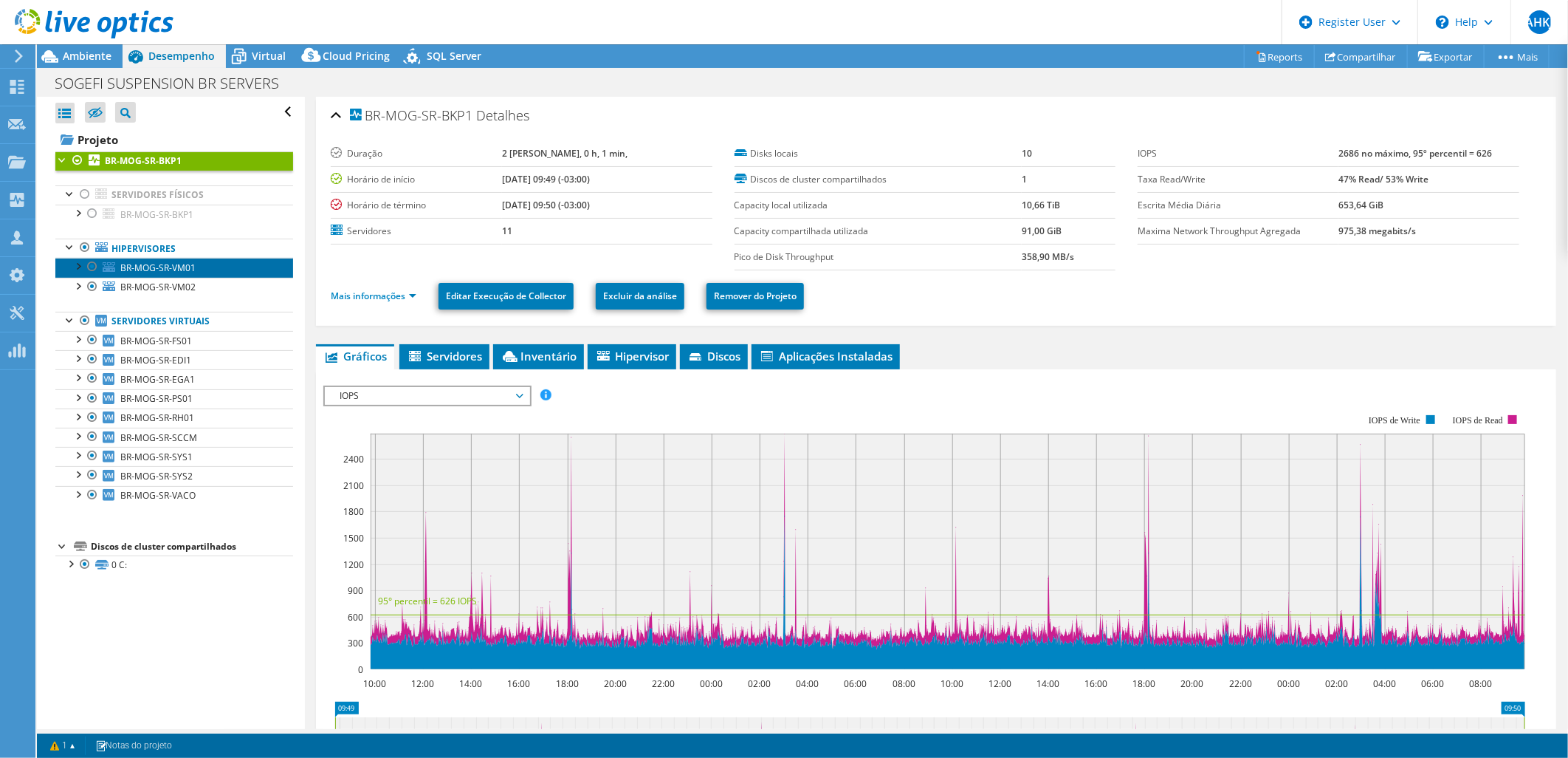
click at [204, 259] on link "BR-MOG-SR-VM01" at bounding box center [174, 267] width 237 height 19
